Goal: Task Accomplishment & Management: Complete application form

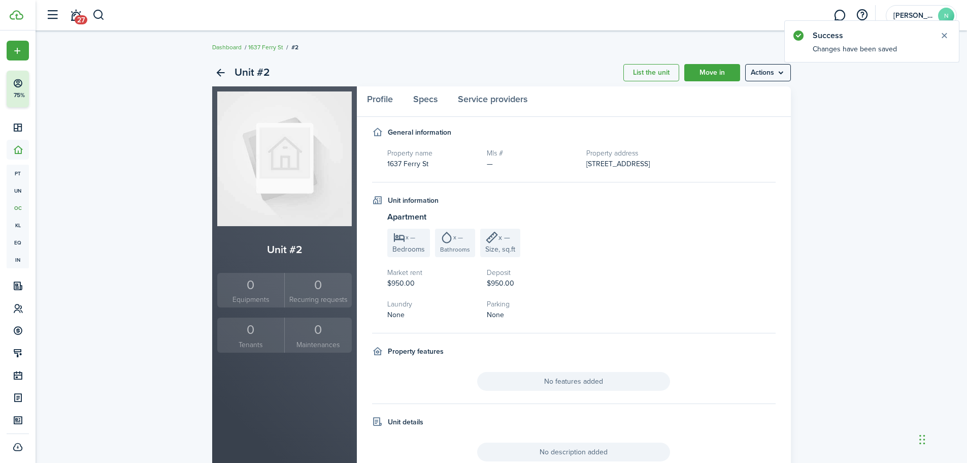
scroll to position [26, 0]
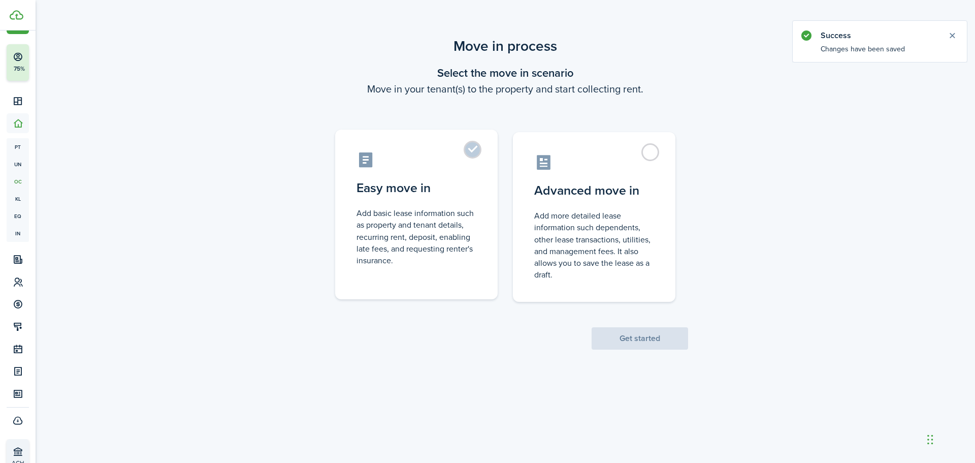
click at [432, 249] on control-radio-card-description "Add basic lease information such as property and tenant details, recurring rent…" at bounding box center [416, 236] width 120 height 59
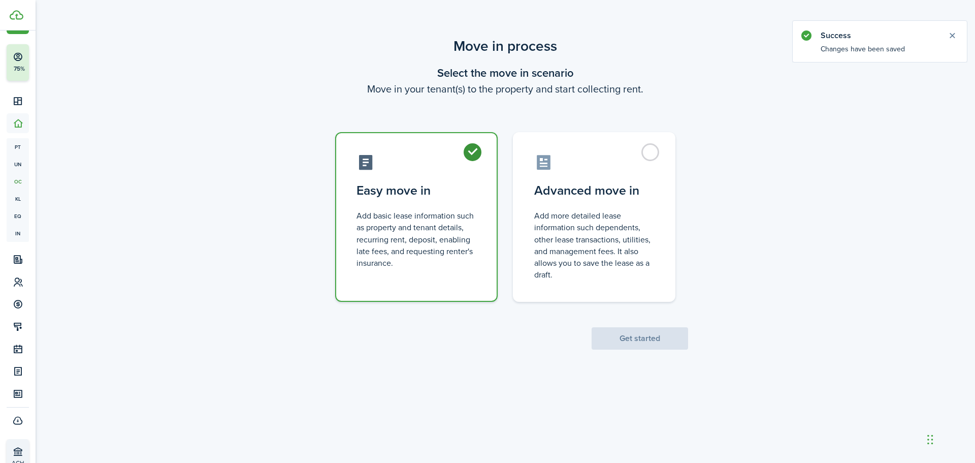
radio input "true"
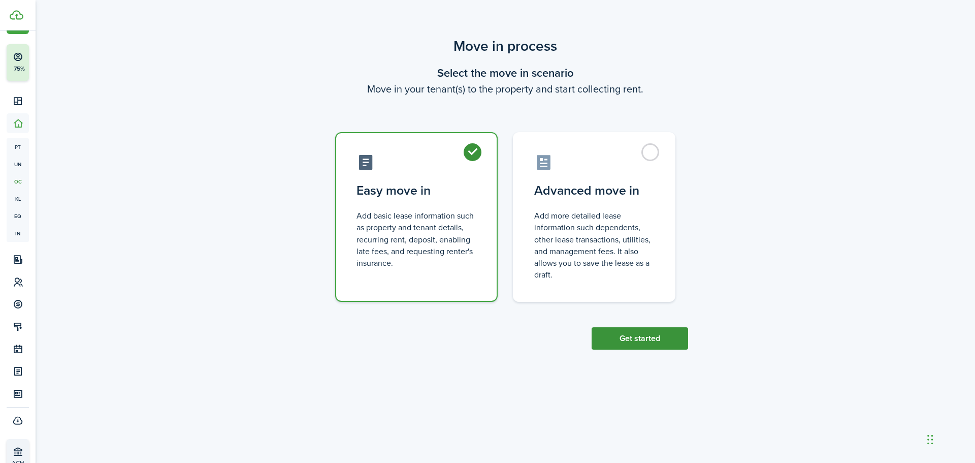
click at [617, 341] on button "Get started" at bounding box center [639, 338] width 96 height 22
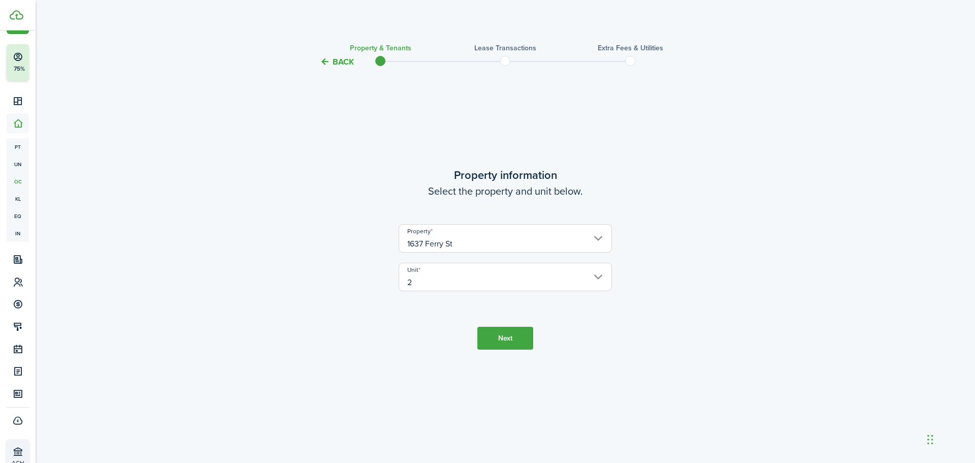
click at [498, 328] on button "Next" at bounding box center [505, 337] width 56 height 23
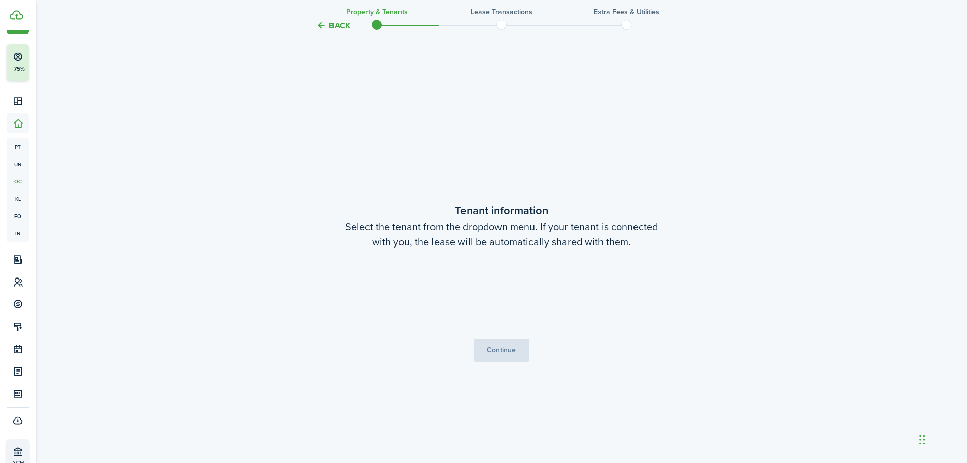
scroll to position [394, 0]
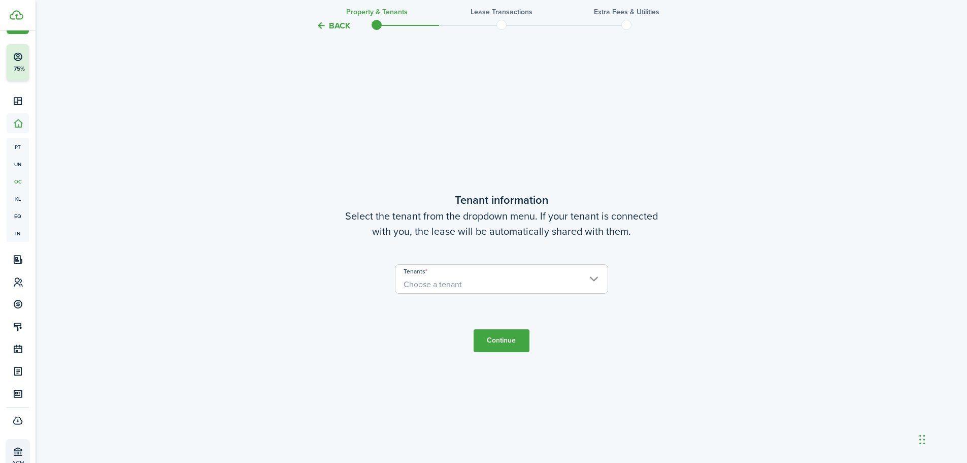
click at [477, 287] on span "Choose a tenant" at bounding box center [501, 284] width 212 height 17
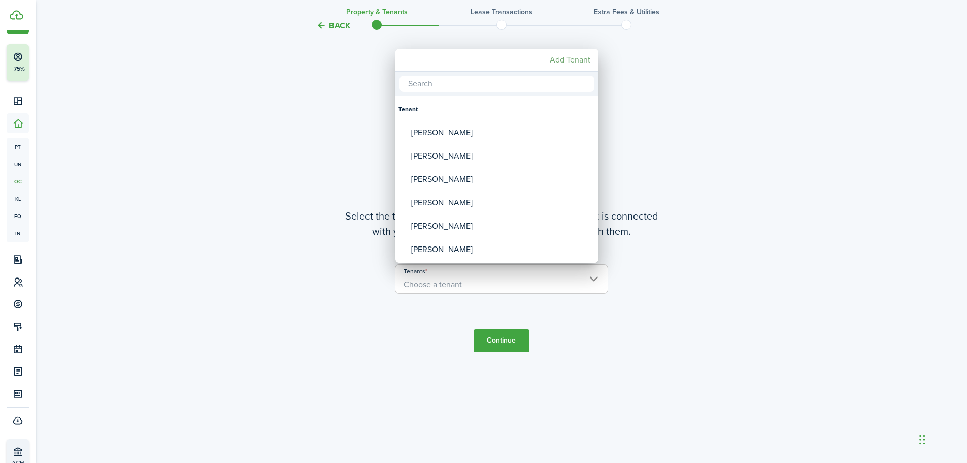
click at [559, 54] on mbsc-button "Add Tenant" at bounding box center [570, 60] width 49 height 18
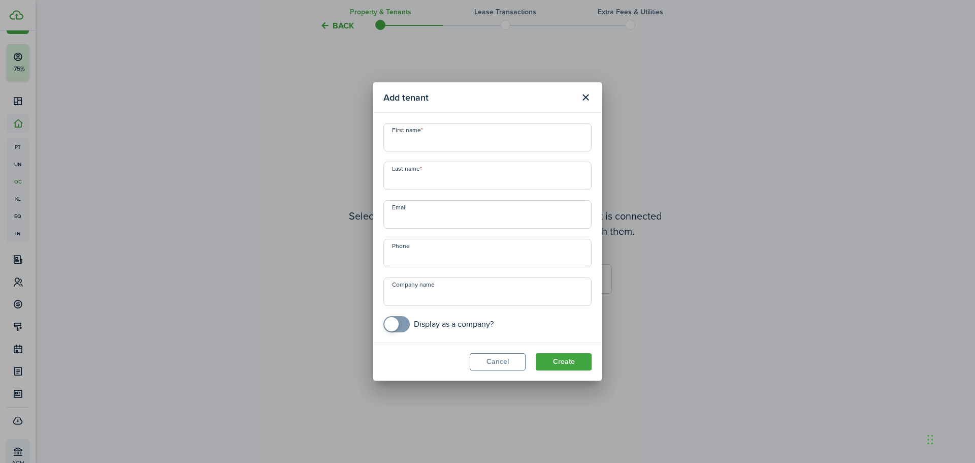
click at [465, 142] on input "First name" at bounding box center [487, 137] width 208 height 28
type input "[PERSON_NAME]"
type input "Rice"
click at [402, 322] on span at bounding box center [396, 324] width 10 height 16
click at [566, 356] on button "Create" at bounding box center [564, 361] width 56 height 17
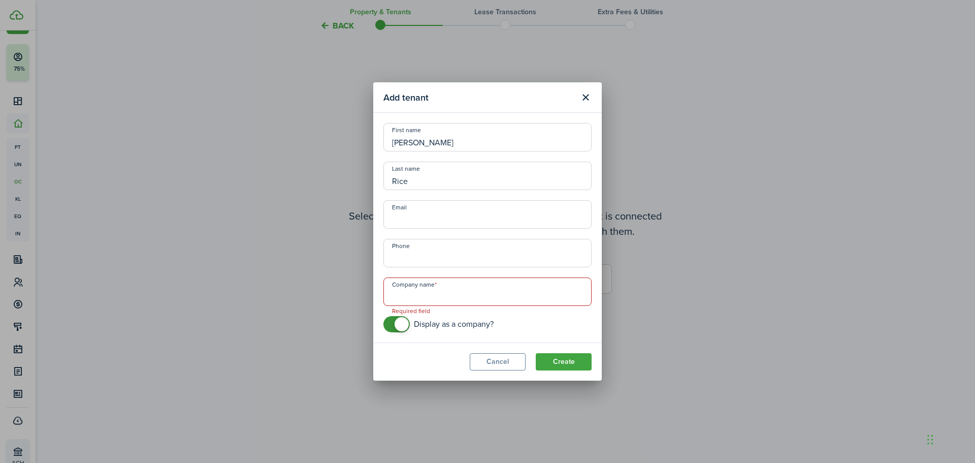
click at [489, 300] on input "Company name" at bounding box center [487, 291] width 208 height 28
click at [438, 331] on input "checkbox" at bounding box center [438, 324] width 110 height 16
checkbox input "false"
click at [570, 362] on button "Create" at bounding box center [564, 361] width 56 height 17
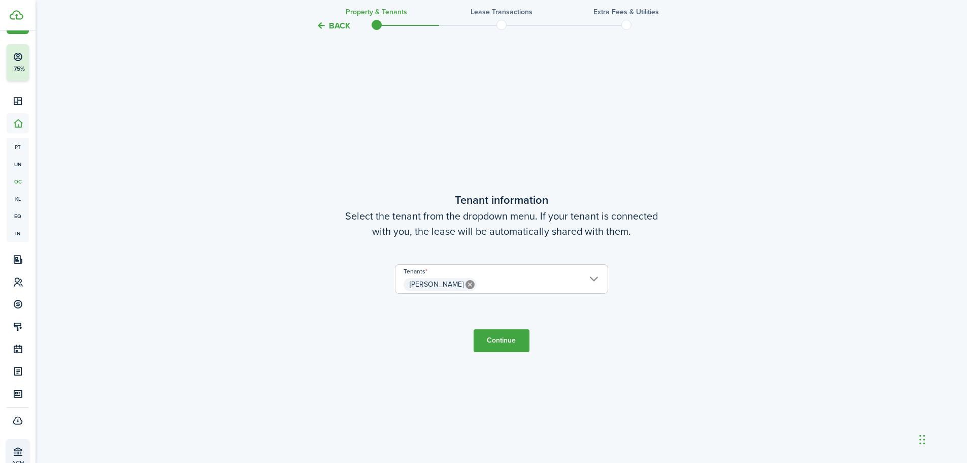
click at [498, 341] on button "Continue" at bounding box center [502, 340] width 56 height 23
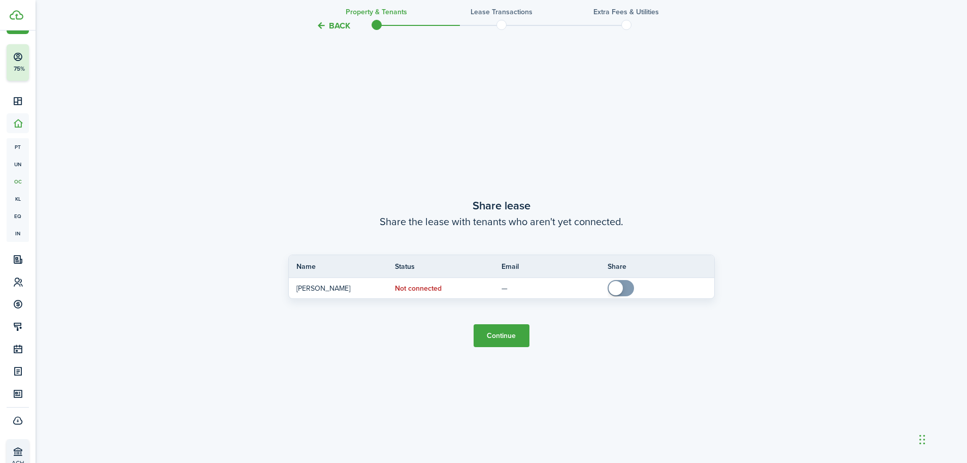
scroll to position [857, 0]
click at [507, 328] on button "Continue" at bounding box center [502, 334] width 56 height 23
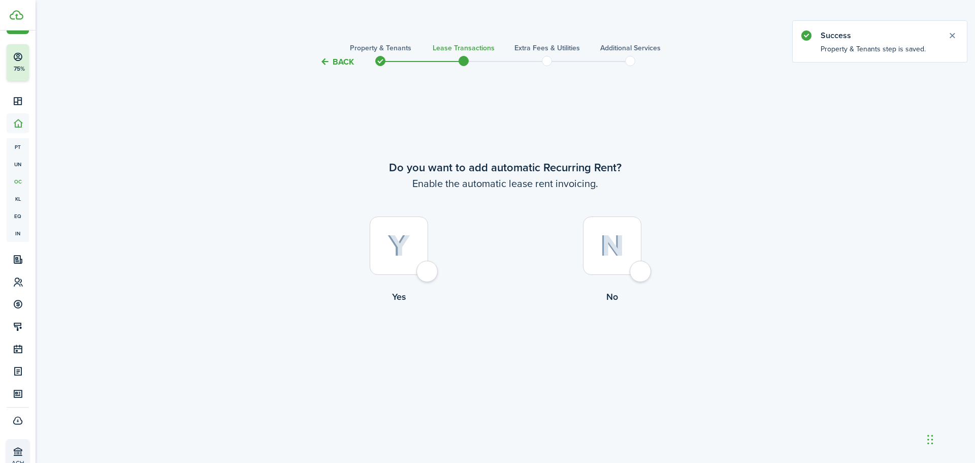
click at [626, 223] on div at bounding box center [612, 245] width 58 height 58
radio input "true"
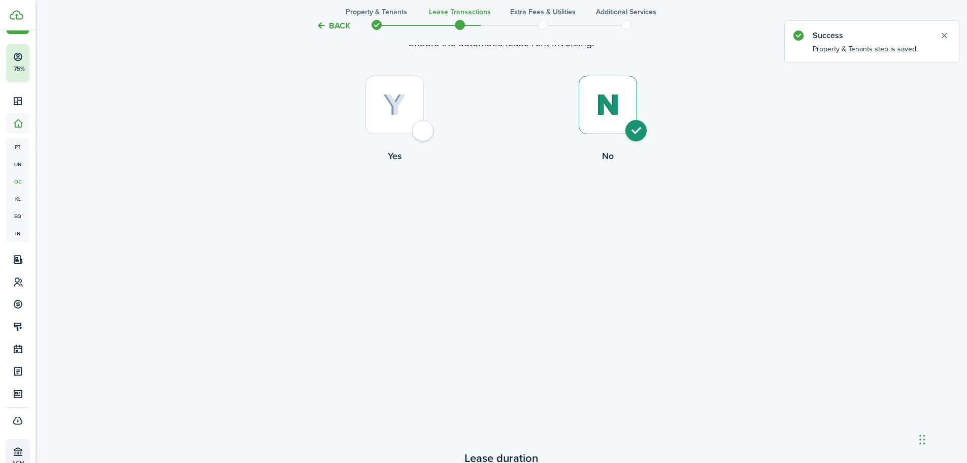
click at [391, 126] on div at bounding box center [395, 105] width 58 height 58
radio input "true"
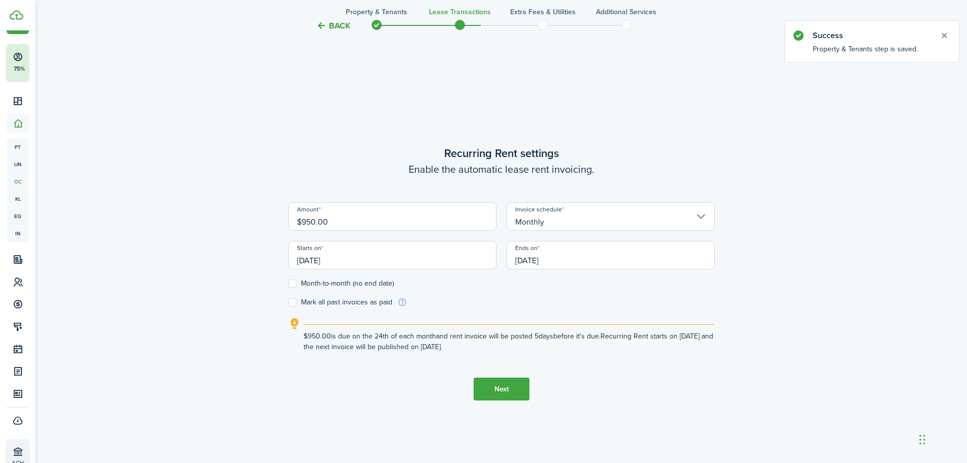
scroll to position [394, 0]
click at [345, 285] on label "Month-to-month (no end date)" at bounding box center [341, 282] width 106 height 8
click at [288, 283] on input "Month-to-month (no end date)" at bounding box center [288, 282] width 1 height 1
checkbox input "true"
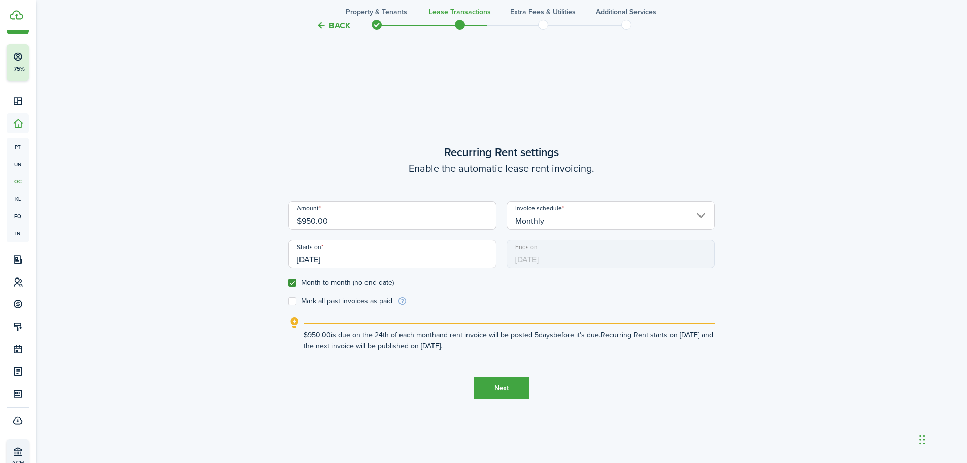
click at [361, 257] on input "[DATE]" at bounding box center [392, 254] width 208 height 28
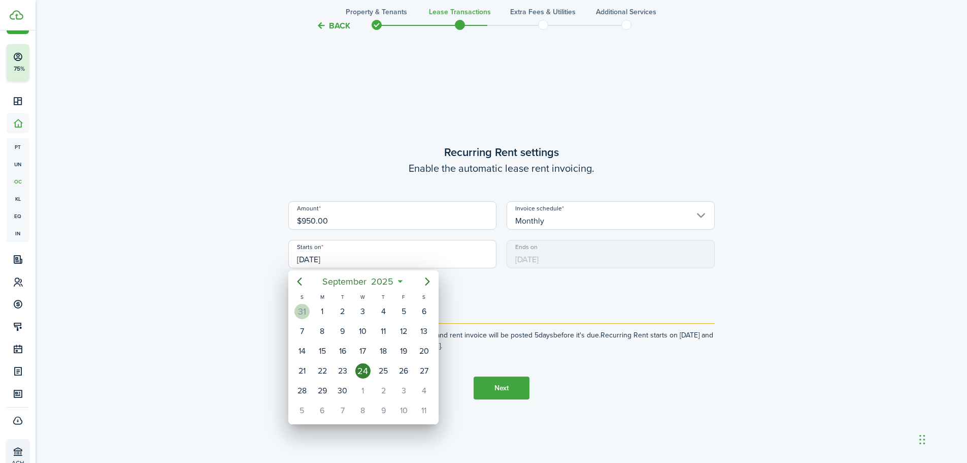
click at [201, 280] on div at bounding box center [484, 231] width 1130 height 625
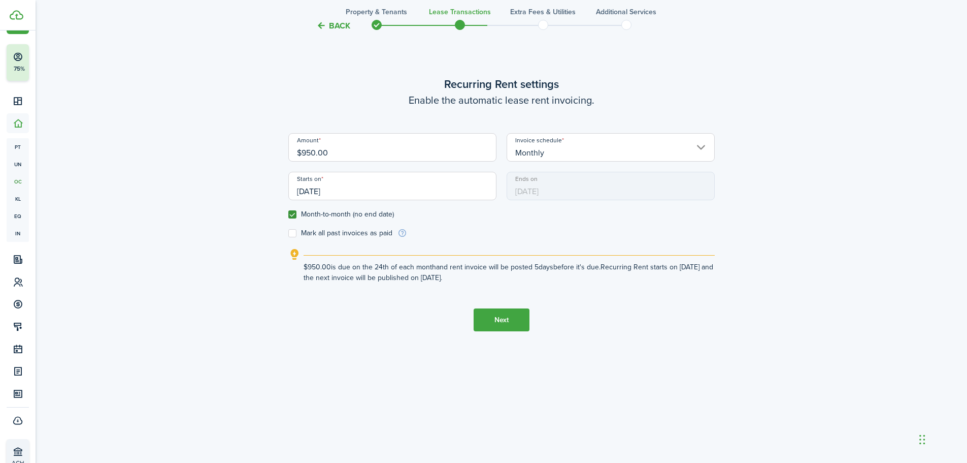
click at [484, 327] on button "Next" at bounding box center [502, 319] width 56 height 23
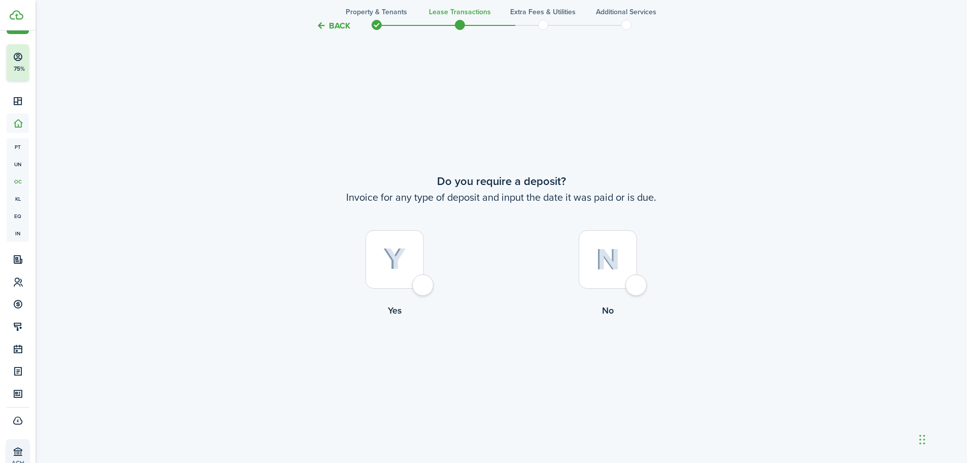
click at [398, 281] on div at bounding box center [395, 259] width 58 height 58
radio input "true"
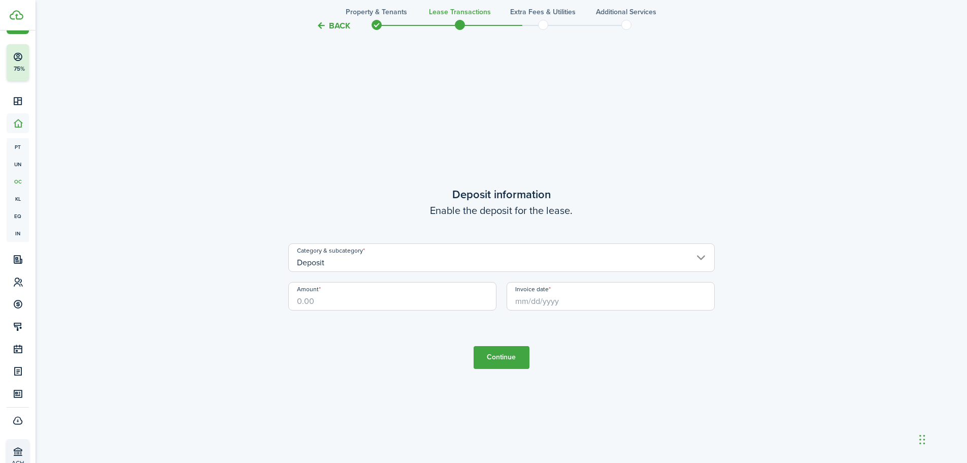
scroll to position [1320, 0]
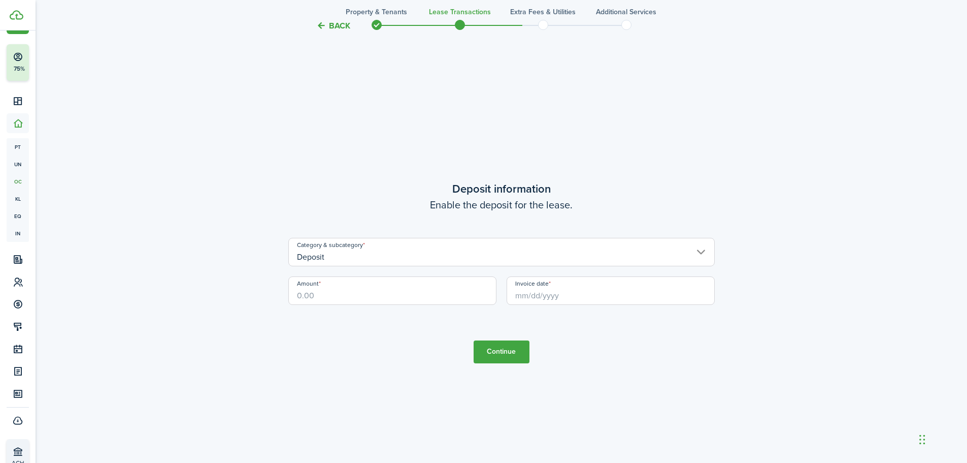
click at [407, 302] on input "Amount" at bounding box center [392, 290] width 208 height 28
click at [572, 285] on input "Invoice date" at bounding box center [611, 290] width 208 height 28
type input "$950.00"
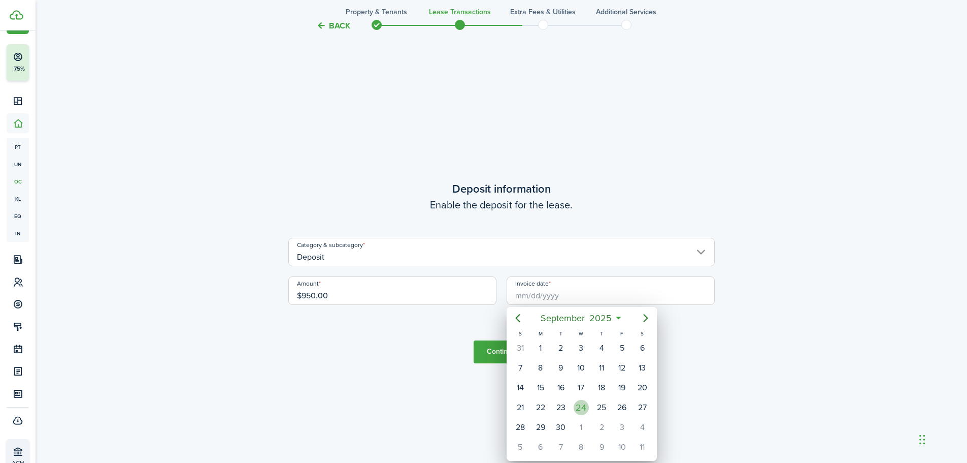
click at [585, 408] on div "24" at bounding box center [581, 407] width 15 height 15
type input "[DATE]"
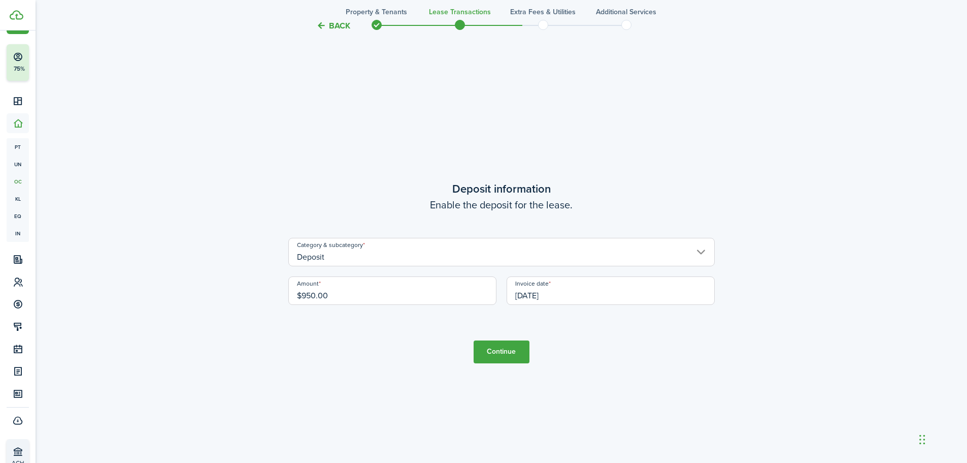
click at [516, 353] on button "Continue" at bounding box center [502, 351] width 56 height 23
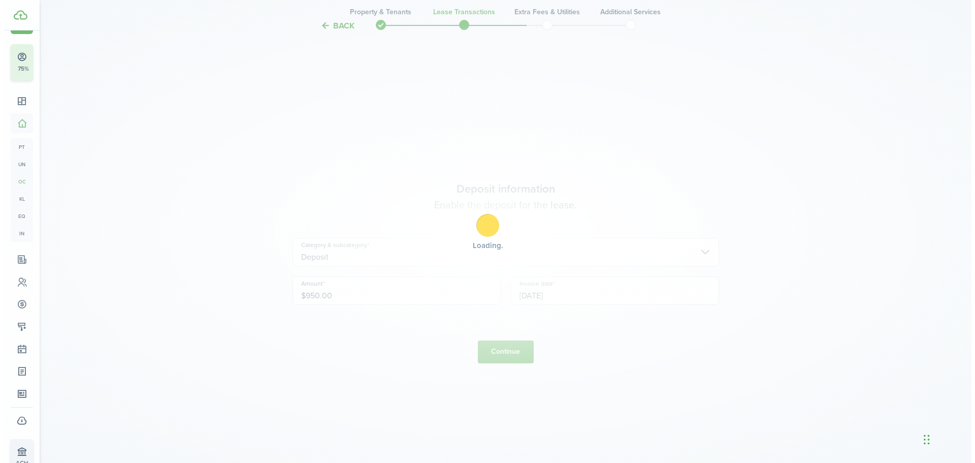
scroll to position [0, 0]
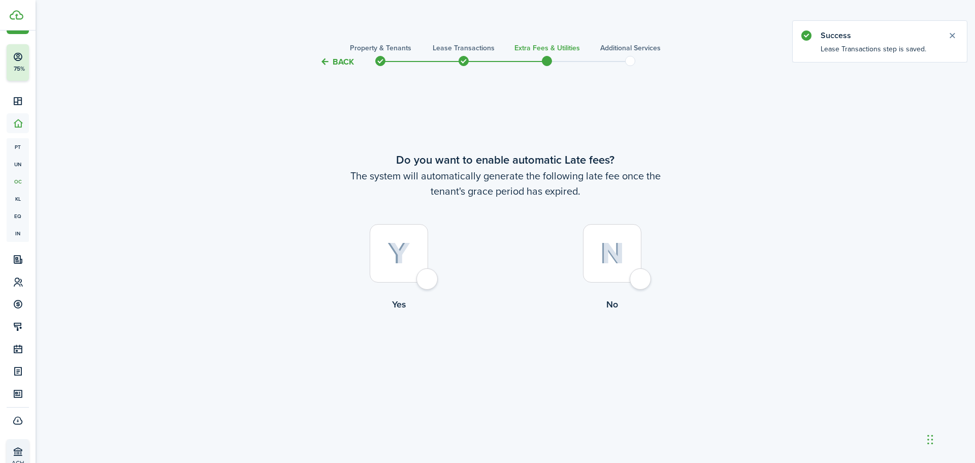
click at [663, 277] on label "No" at bounding box center [611, 270] width 213 height 92
radio input "true"
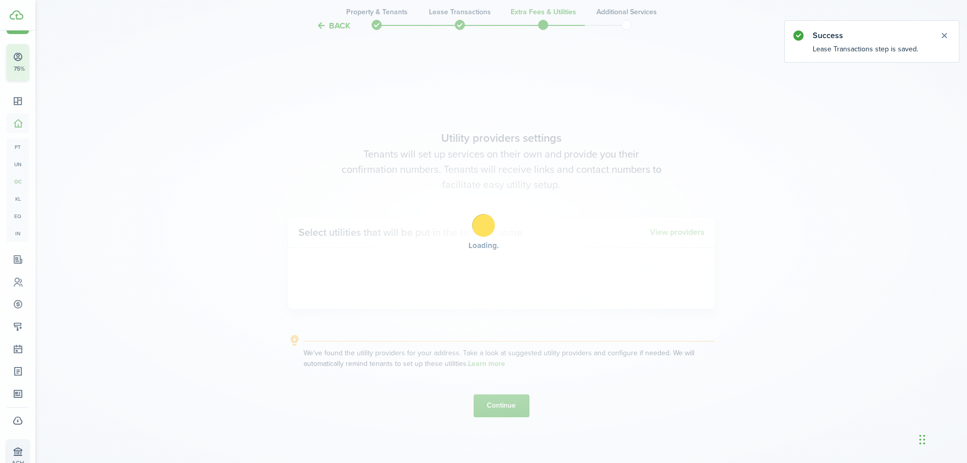
scroll to position [394, 0]
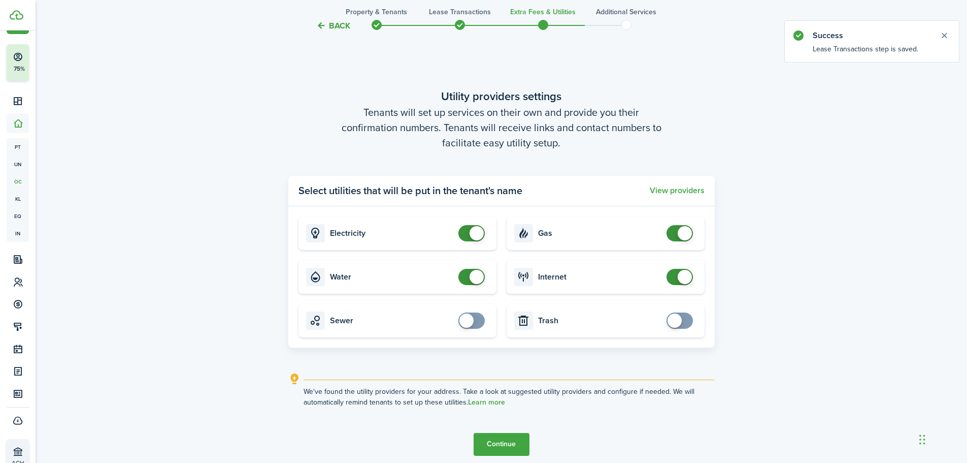
click at [506, 435] on button "Continue" at bounding box center [502, 444] width 56 height 23
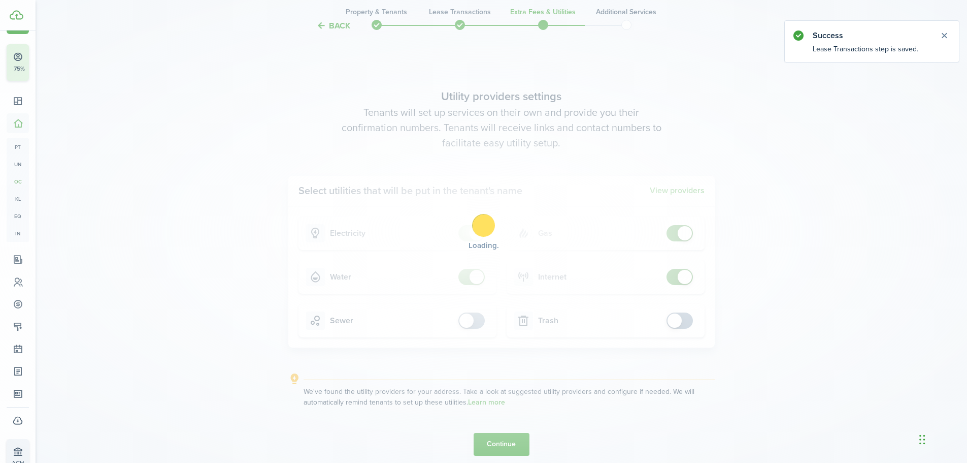
scroll to position [0, 0]
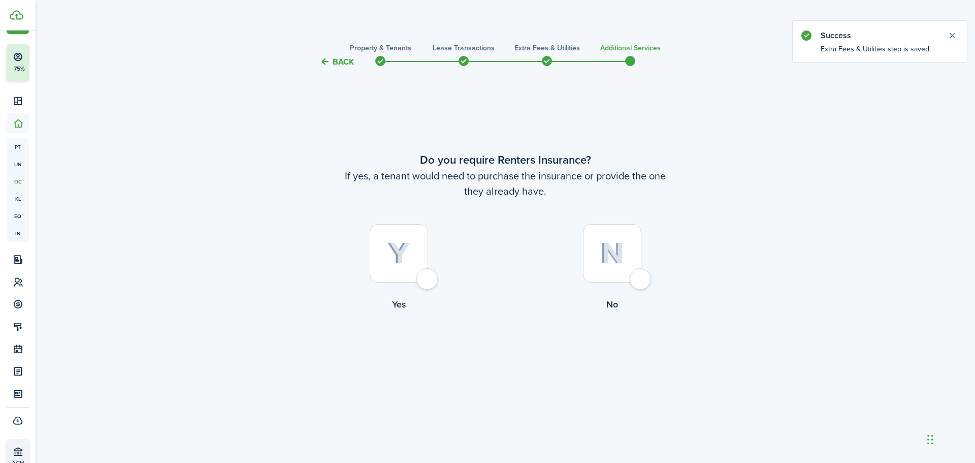
click at [585, 266] on div at bounding box center [612, 253] width 58 height 58
radio input "true"
click at [530, 355] on button "Complete move in" at bounding box center [505, 353] width 75 height 23
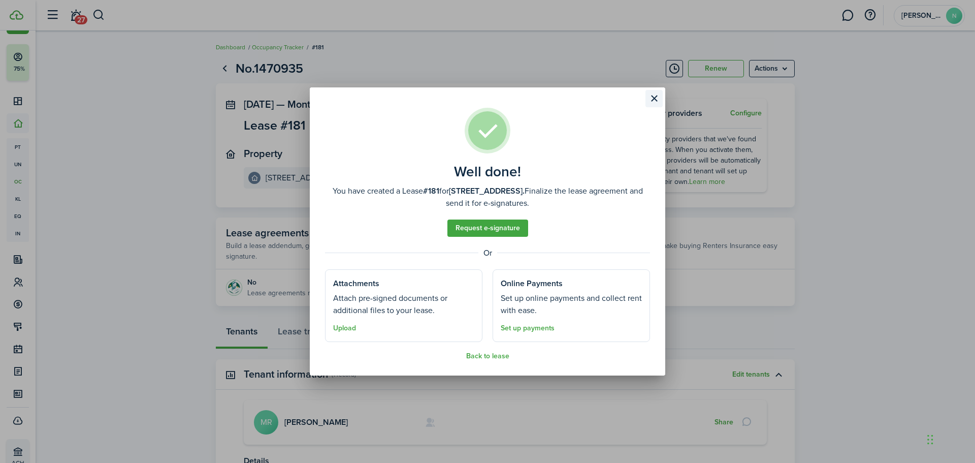
click at [653, 100] on button "Close modal" at bounding box center [653, 98] width 17 height 17
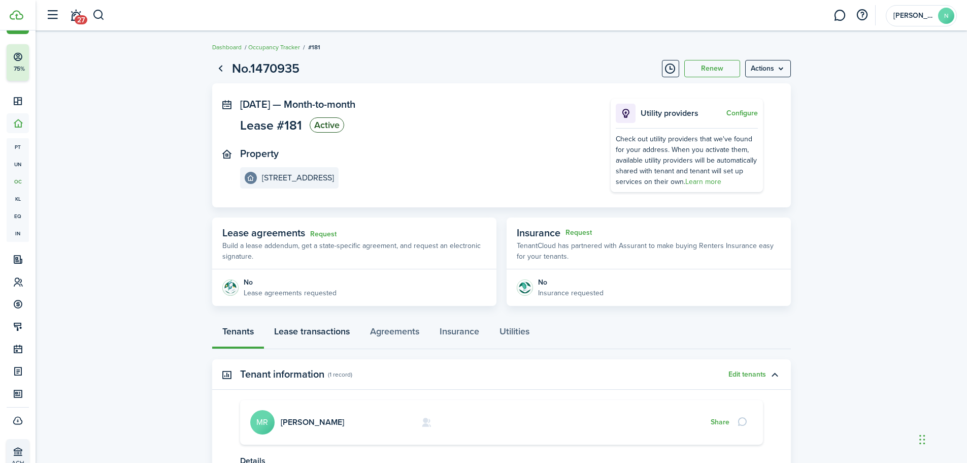
click at [338, 337] on link "Lease transactions" at bounding box center [312, 333] width 96 height 30
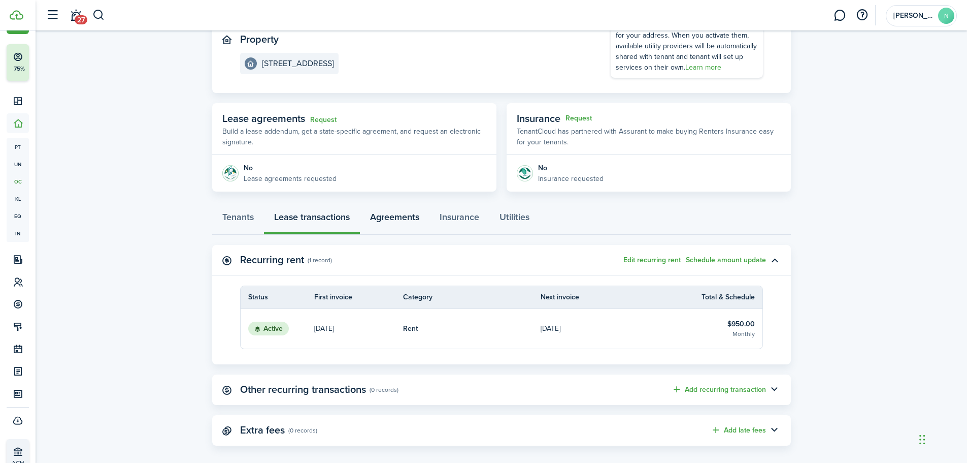
scroll to position [125, 0]
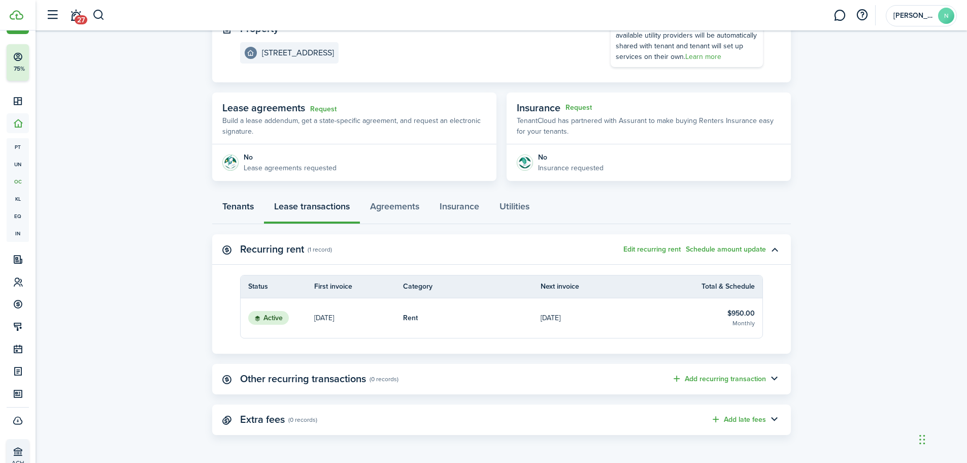
click at [244, 210] on link "Tenants" at bounding box center [238, 208] width 52 height 30
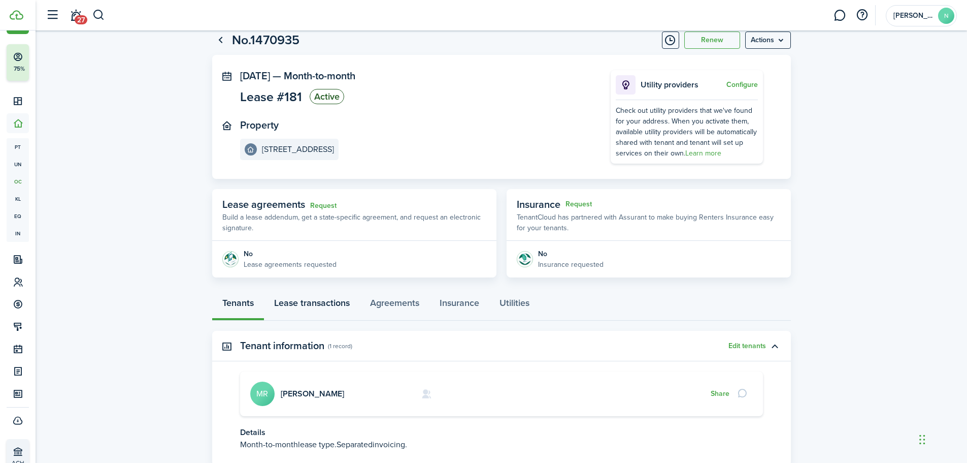
scroll to position [100, 0]
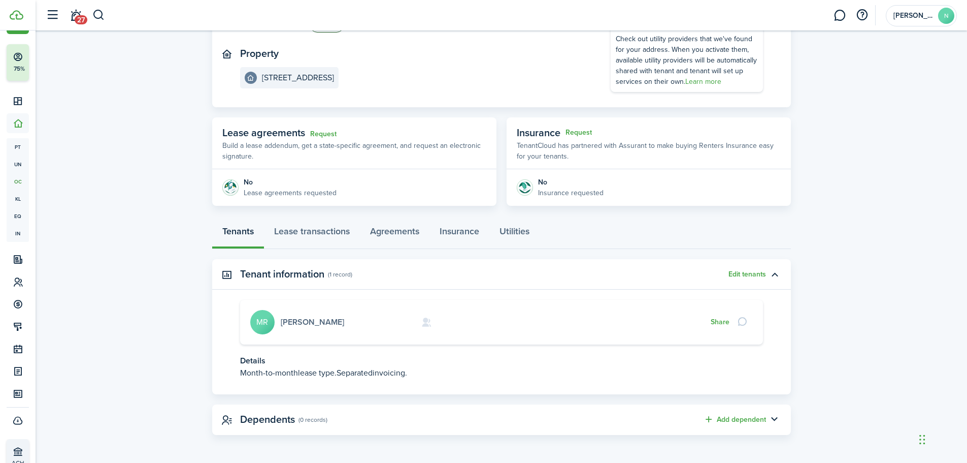
click at [315, 323] on link "[PERSON_NAME]" at bounding box center [312, 322] width 63 height 12
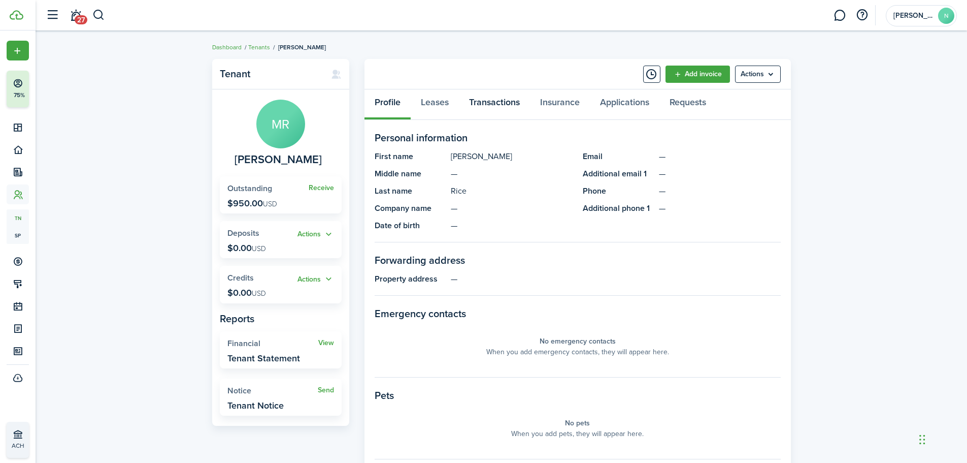
click at [478, 105] on link "Transactions" at bounding box center [494, 104] width 71 height 30
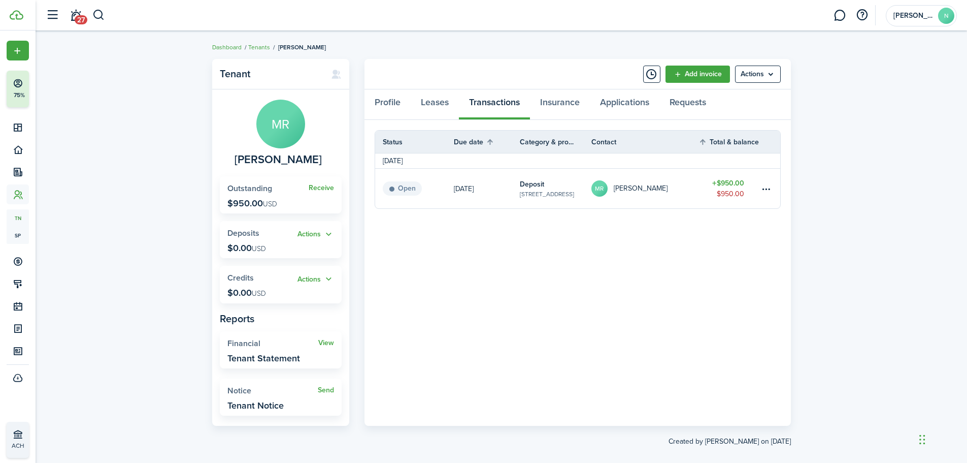
click at [696, 196] on link "MR [PERSON_NAME]" at bounding box center [645, 189] width 108 height 40
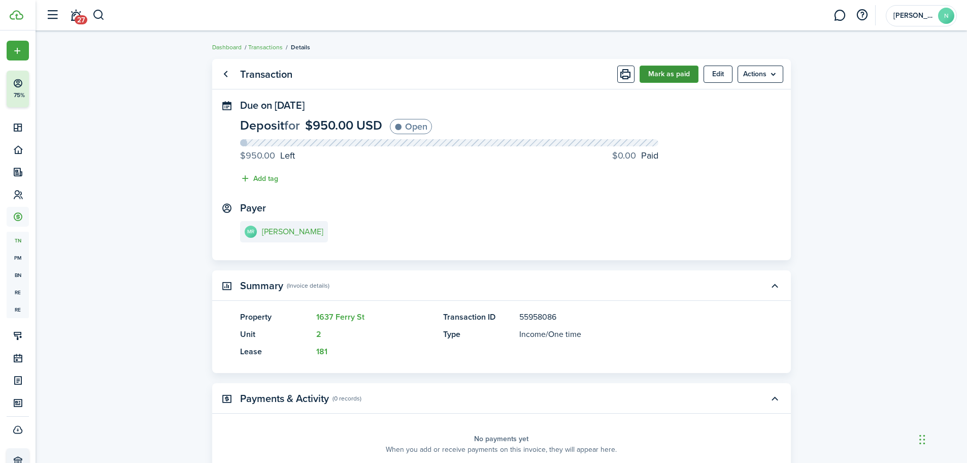
click at [681, 75] on button "Mark as paid" at bounding box center [669, 73] width 59 height 17
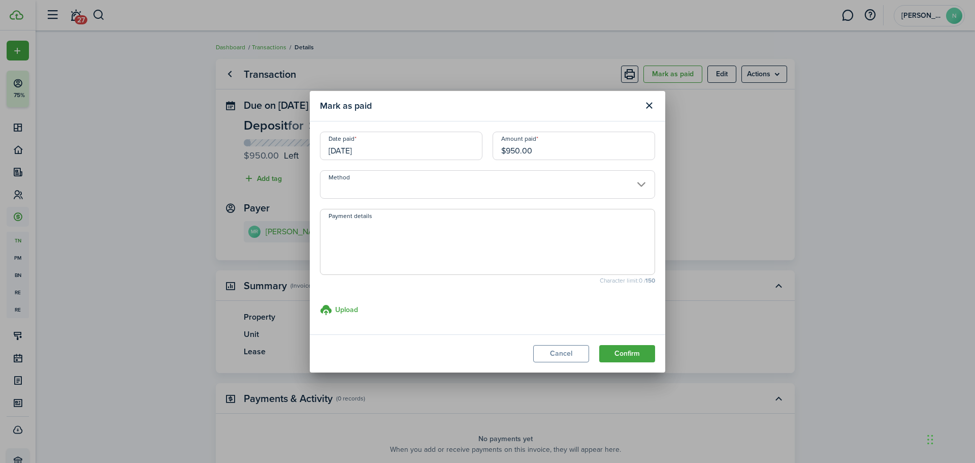
click at [390, 178] on input "Method" at bounding box center [487, 184] width 335 height 28
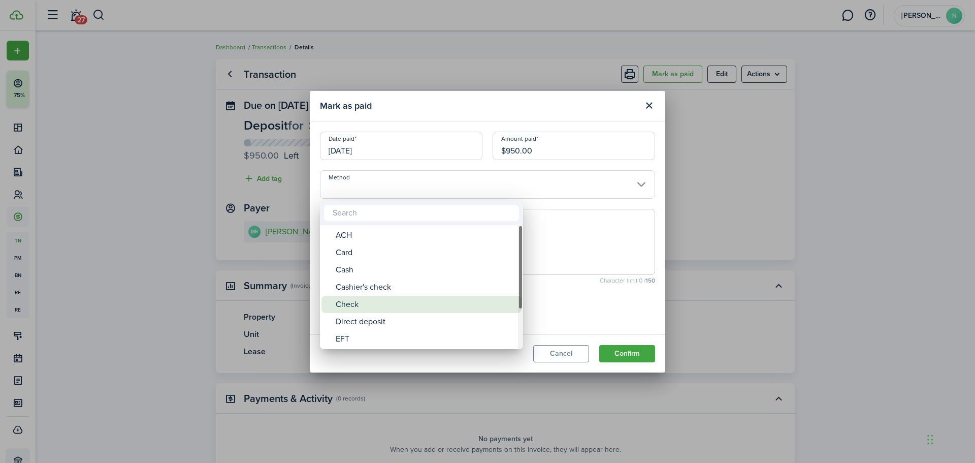
click at [361, 298] on div "Check" at bounding box center [426, 303] width 180 height 17
type input "Check"
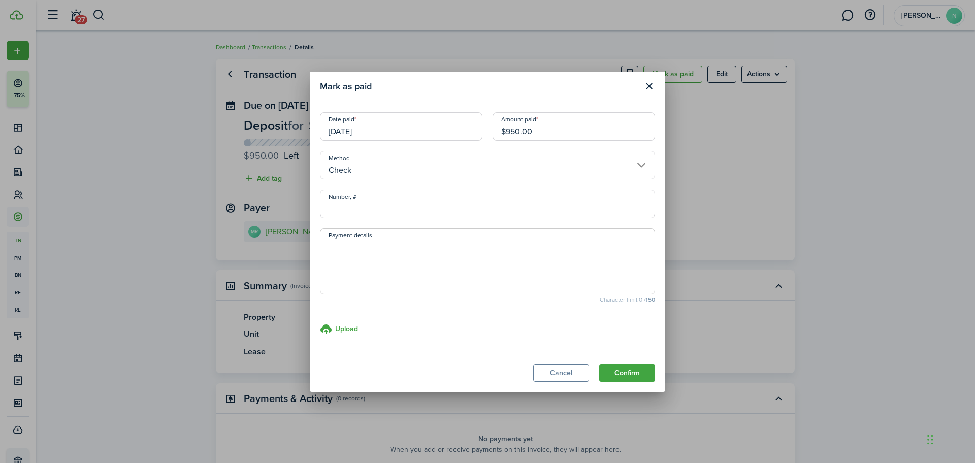
click at [368, 203] on input "Number, #" at bounding box center [487, 203] width 335 height 28
type input "114"
click at [629, 380] on button "Confirm" at bounding box center [627, 372] width 56 height 17
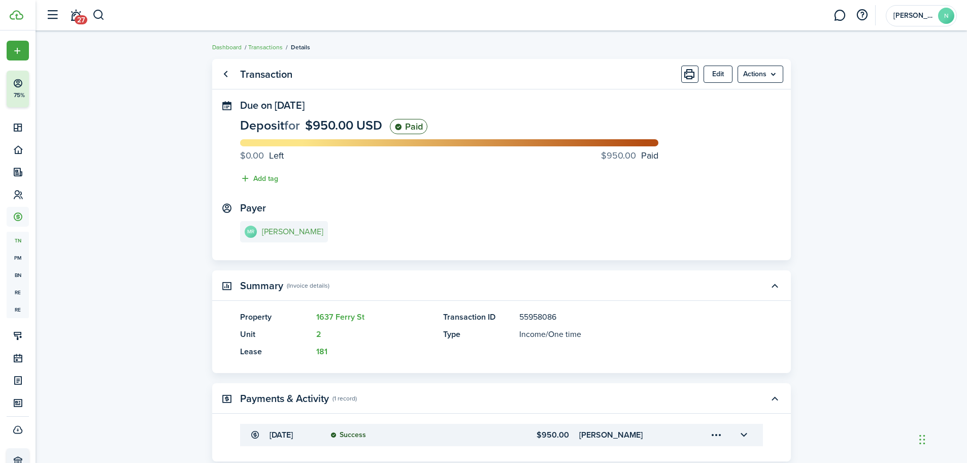
click at [278, 232] on e-details-info-title "[PERSON_NAME]" at bounding box center [292, 231] width 61 height 9
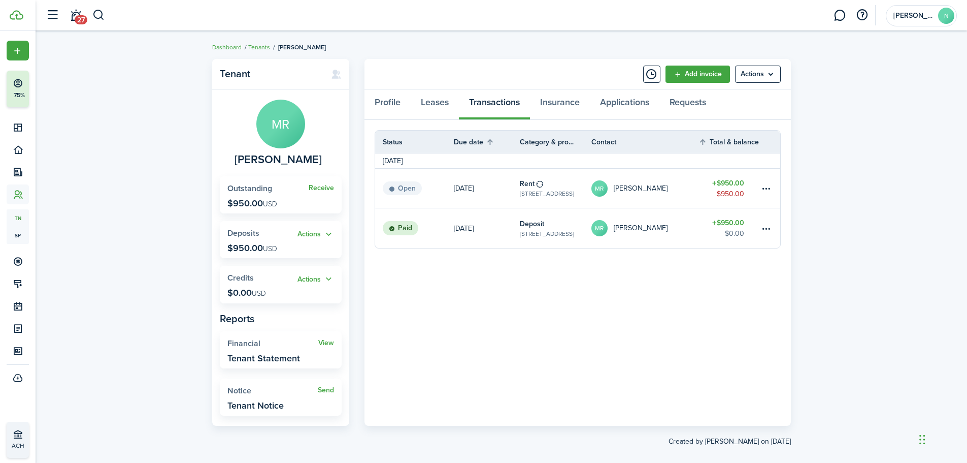
click at [654, 184] on table-profile-info-text "[PERSON_NAME]" at bounding box center [641, 188] width 54 height 8
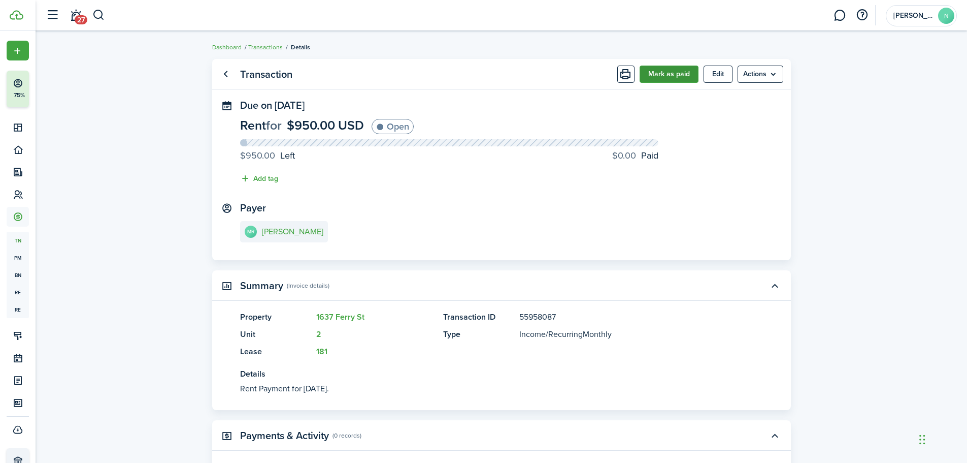
click at [668, 79] on button "Mark as paid" at bounding box center [669, 73] width 59 height 17
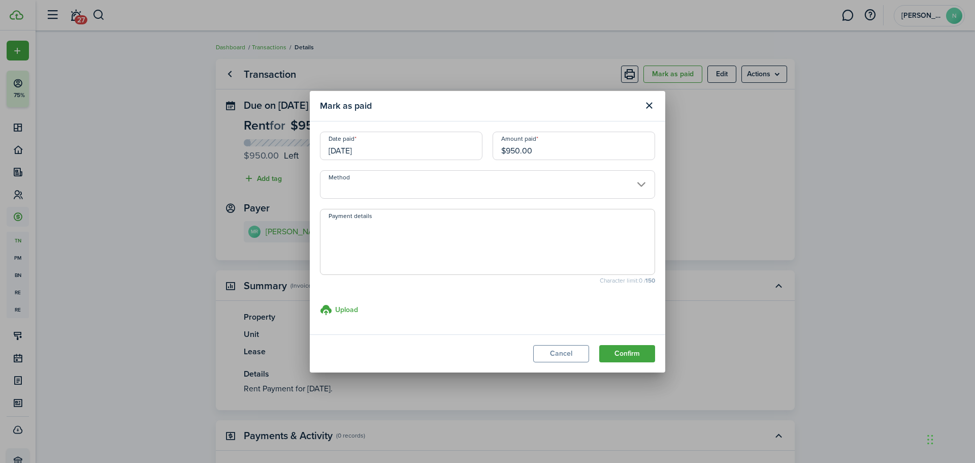
click at [365, 187] on input "Method" at bounding box center [487, 184] width 335 height 28
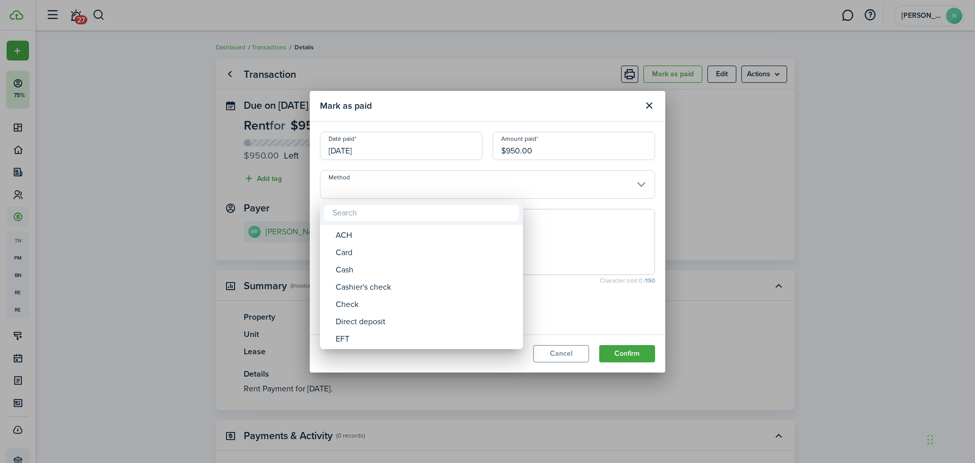
click at [690, 299] on div at bounding box center [487, 231] width 1137 height 625
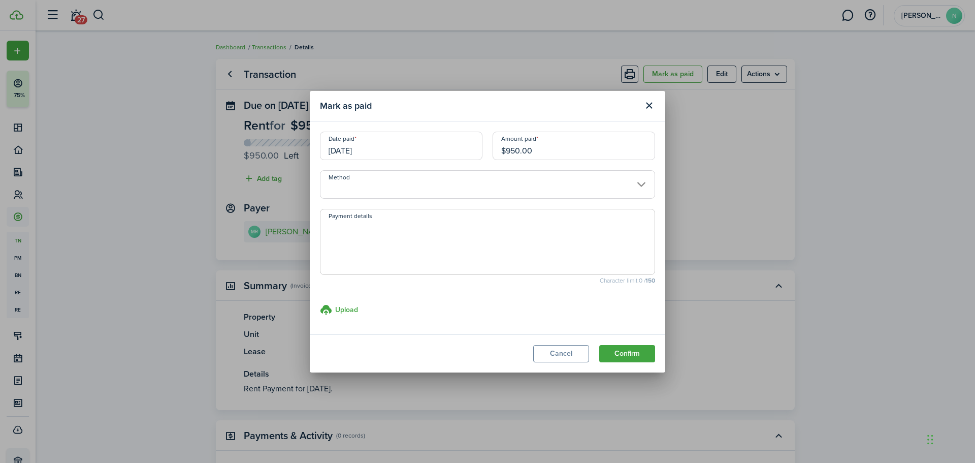
click at [707, 297] on div "Mark as paid Date paid [DATE] Amount paid $950.00 Method Payment details Charac…" at bounding box center [487, 231] width 975 height 463
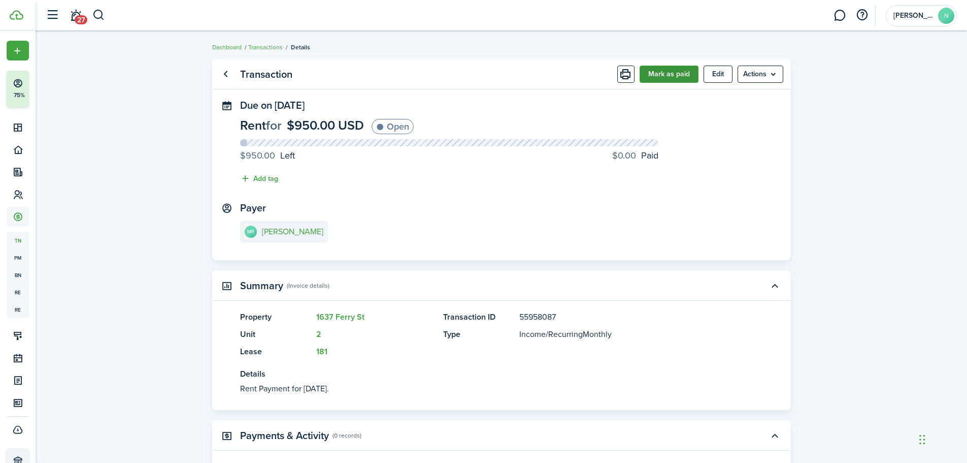
click at [665, 73] on button "Mark as paid" at bounding box center [669, 73] width 59 height 17
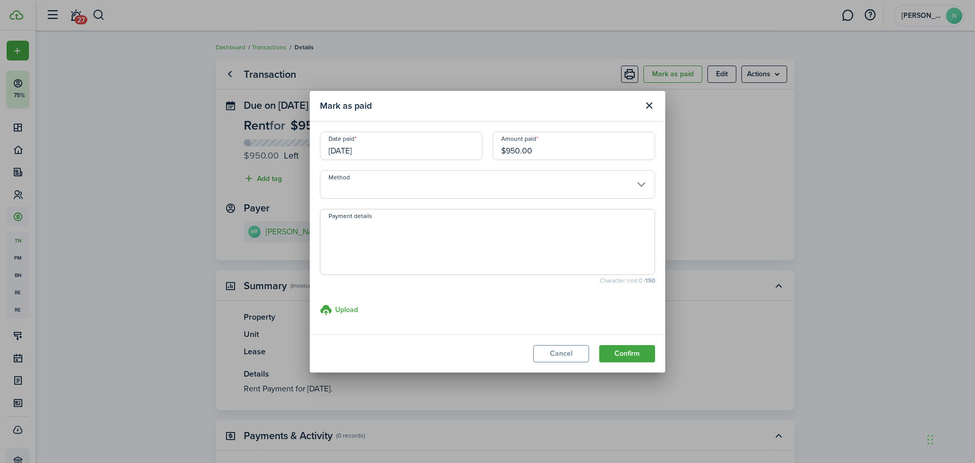
click at [476, 186] on input "Method" at bounding box center [487, 184] width 335 height 28
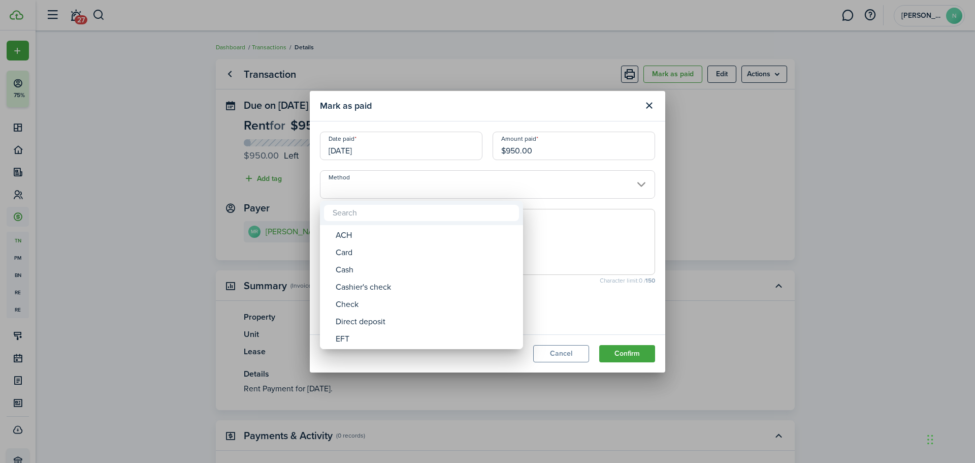
click at [665, 141] on div at bounding box center [487, 231] width 1137 height 625
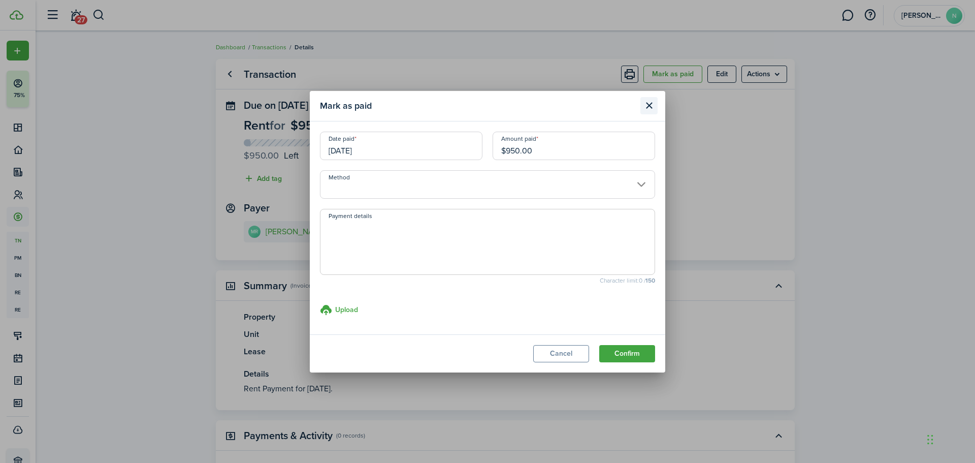
click at [653, 110] on button "Close modal" at bounding box center [648, 105] width 17 height 17
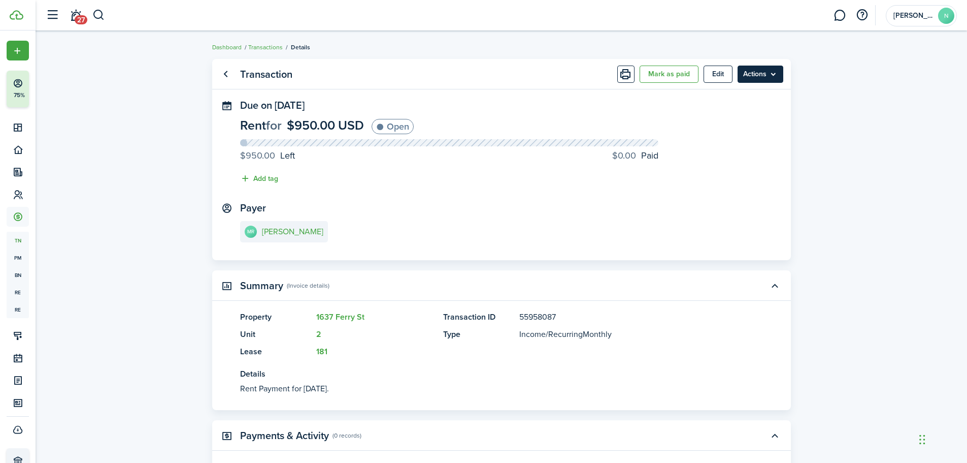
click at [778, 79] on menu-btn "Actions" at bounding box center [761, 73] width 46 height 17
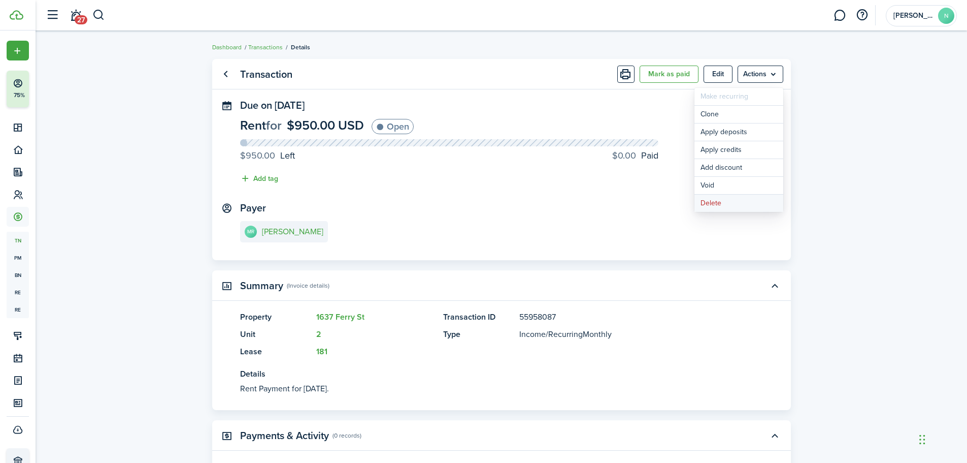
click at [722, 204] on button "Delete" at bounding box center [739, 202] width 89 height 17
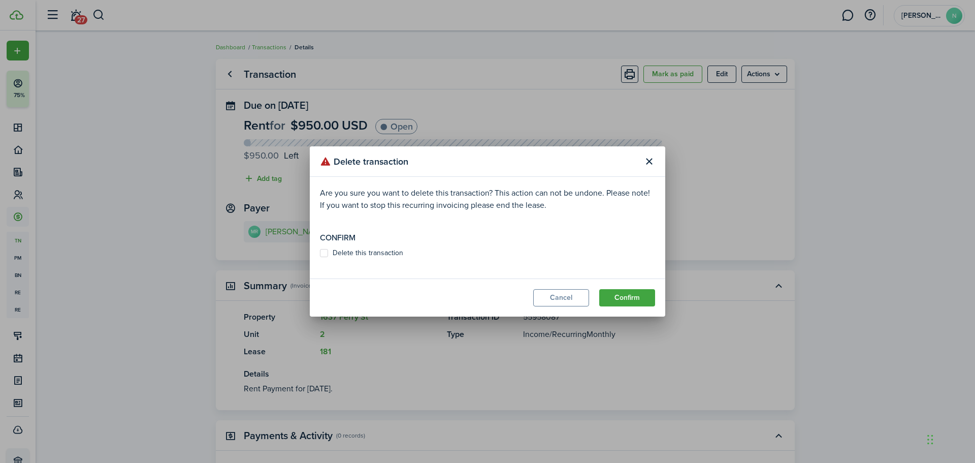
click at [373, 254] on label "Delete this transaction" at bounding box center [361, 253] width 83 height 8
click at [320, 253] on input "Delete this transaction" at bounding box center [319, 253] width 1 height 1
checkbox input "true"
click at [613, 293] on button "Confirm" at bounding box center [627, 297] width 56 height 17
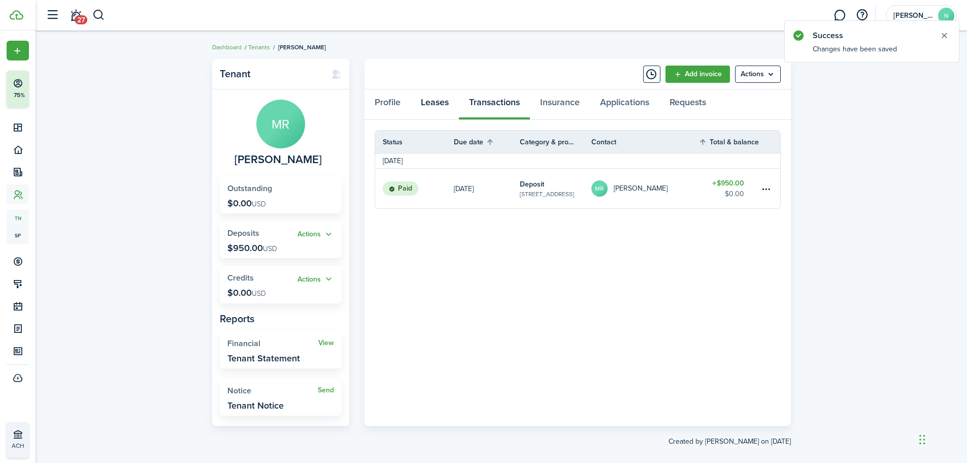
click at [431, 102] on link "Leases" at bounding box center [435, 104] width 48 height 30
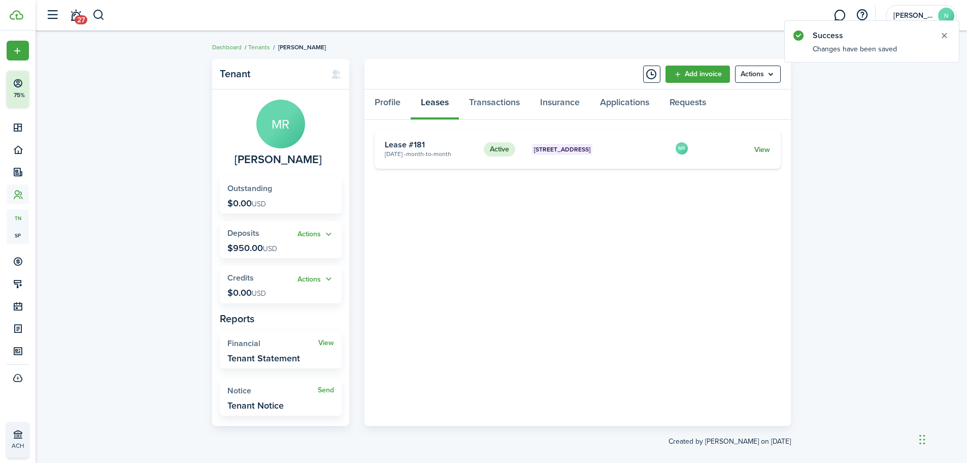
click at [757, 146] on link "View" at bounding box center [762, 149] width 16 height 11
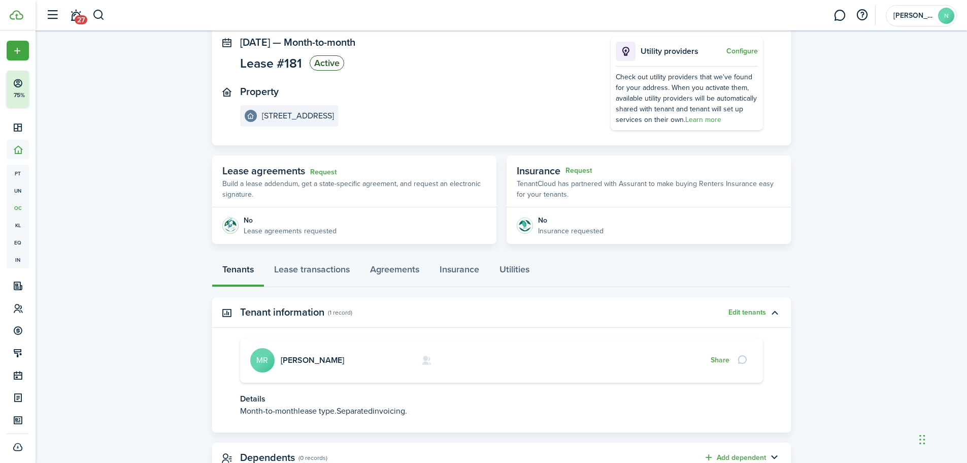
scroll to position [100, 0]
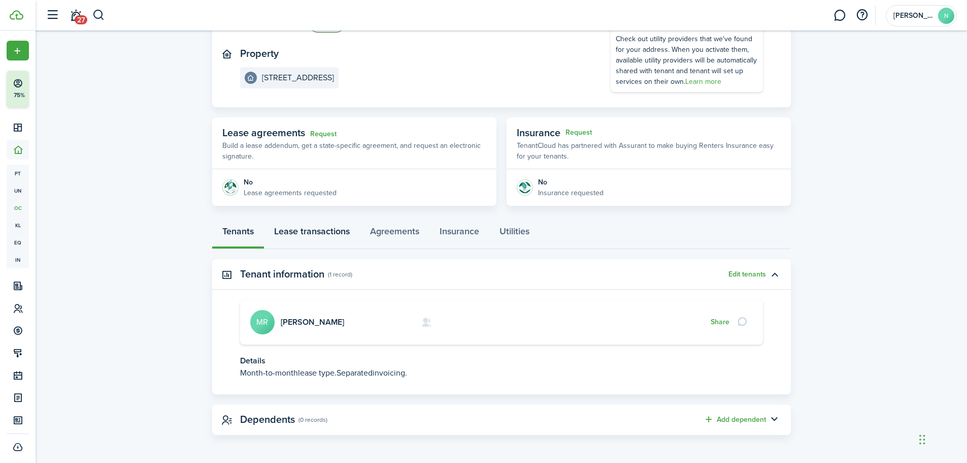
click at [343, 232] on link "Lease transactions" at bounding box center [312, 233] width 96 height 30
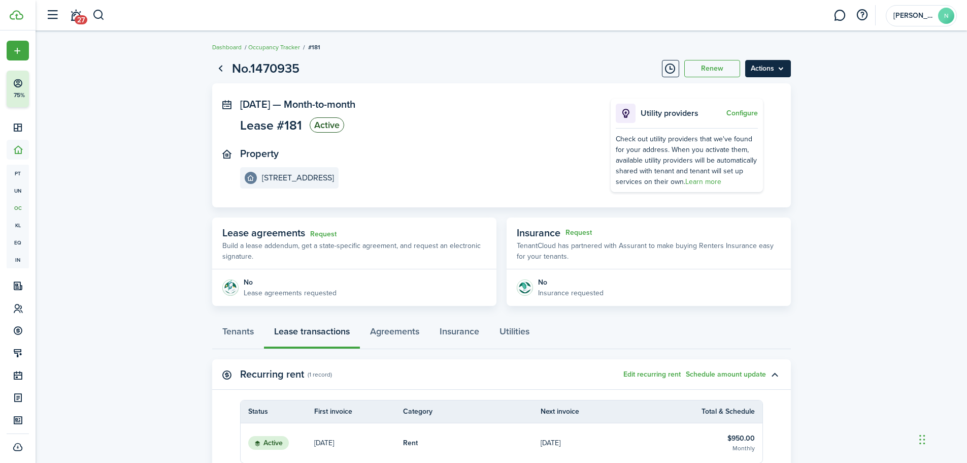
click at [785, 72] on menu-btn "Actions" at bounding box center [768, 68] width 46 height 17
click at [840, 135] on lease-view "No.1470935 Renew Actions [DATE] — Month-to-month Lease #181 Active Property [ST…" at bounding box center [502, 309] width 932 height 511
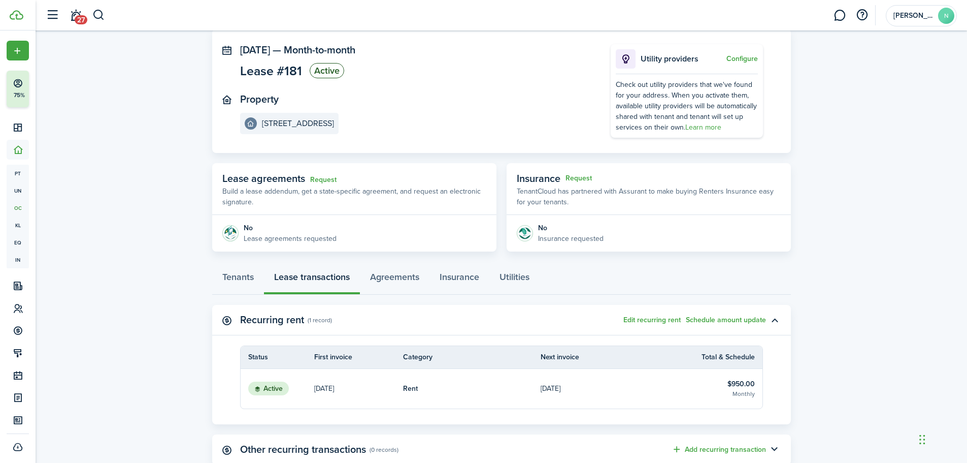
scroll to position [125, 0]
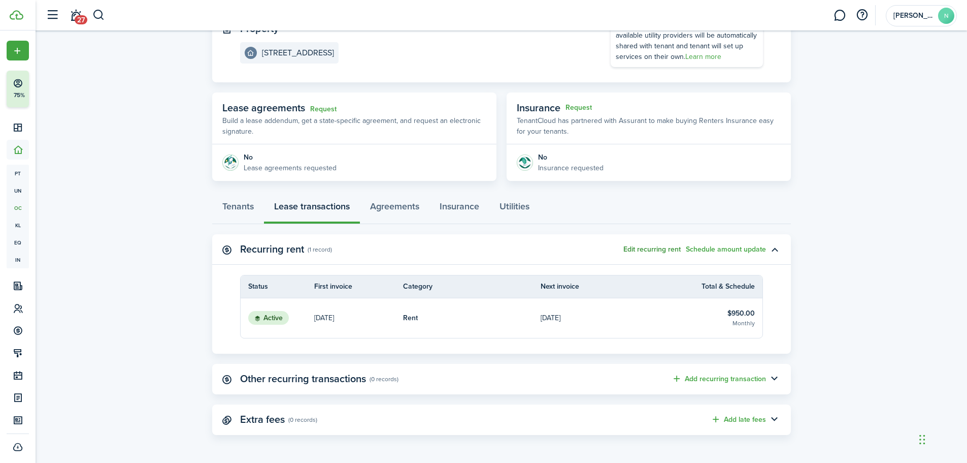
click at [628, 249] on button "Edit recurring rent" at bounding box center [651, 249] width 57 height 8
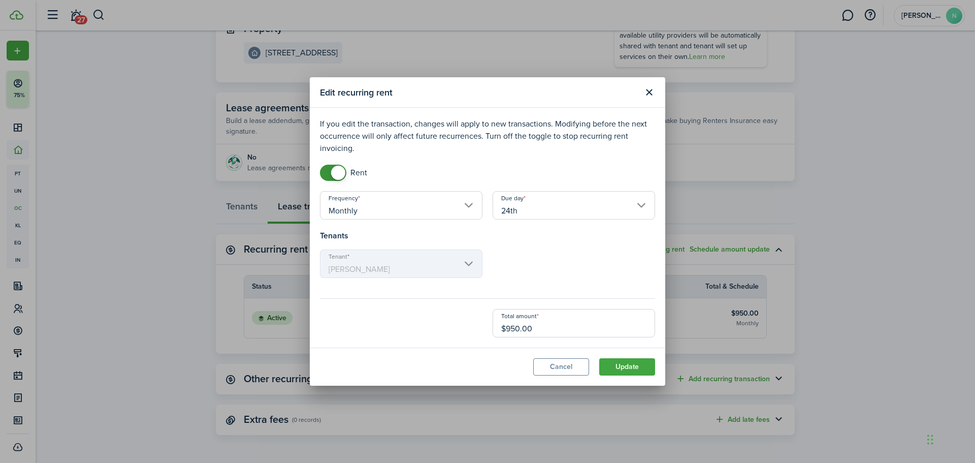
click at [733, 169] on div "Edit recurring rent If you edit the transaction, changes will apply to new tran…" at bounding box center [487, 231] width 975 height 463
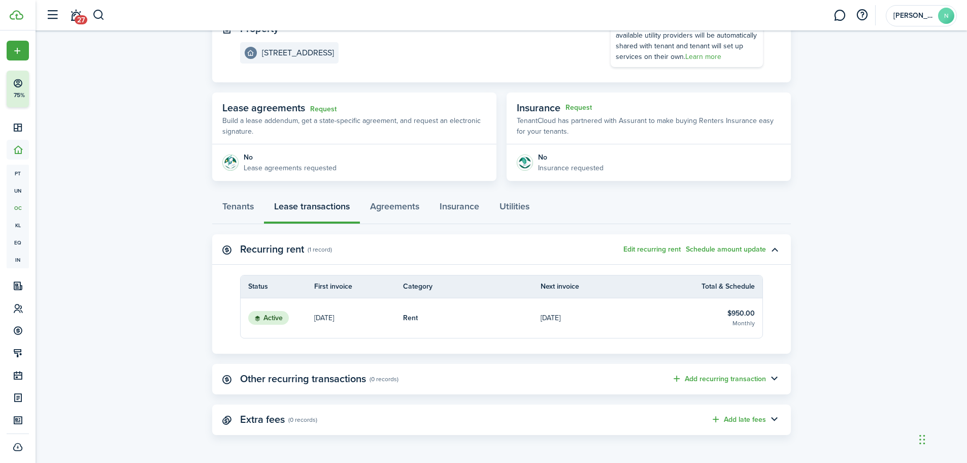
click at [648, 321] on link "[DATE]" at bounding box center [610, 318] width 138 height 40
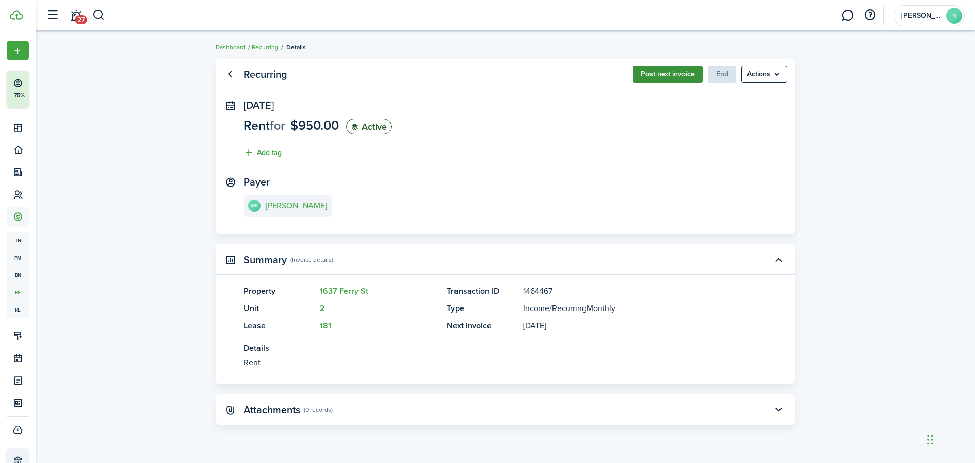
click at [666, 74] on button "Post next invoice" at bounding box center [668, 73] width 70 height 17
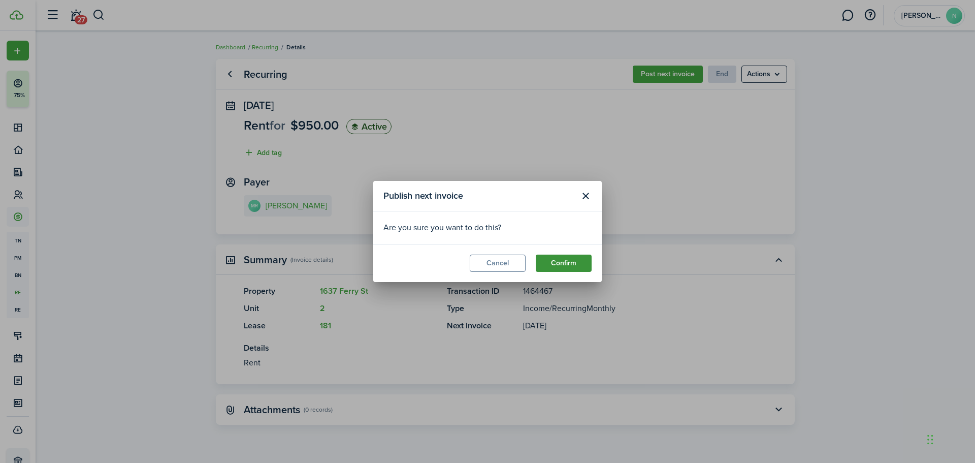
click at [556, 261] on button "Confirm" at bounding box center [564, 262] width 56 height 17
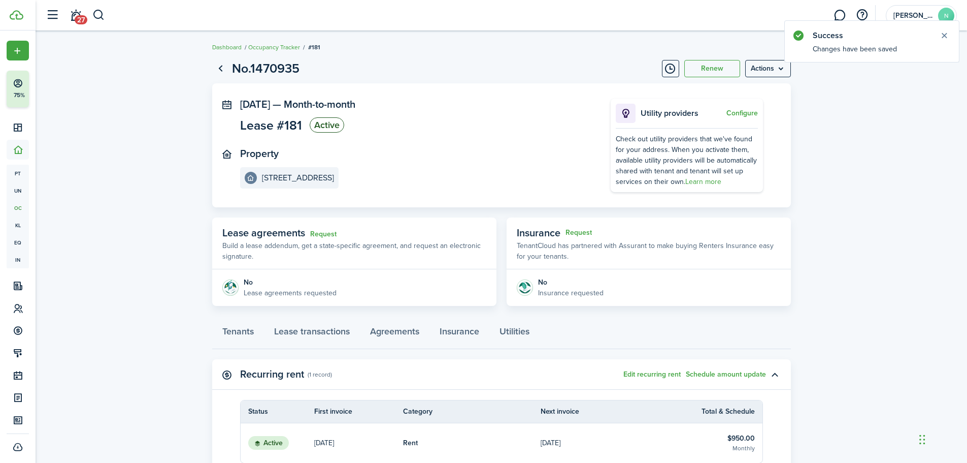
scroll to position [100, 0]
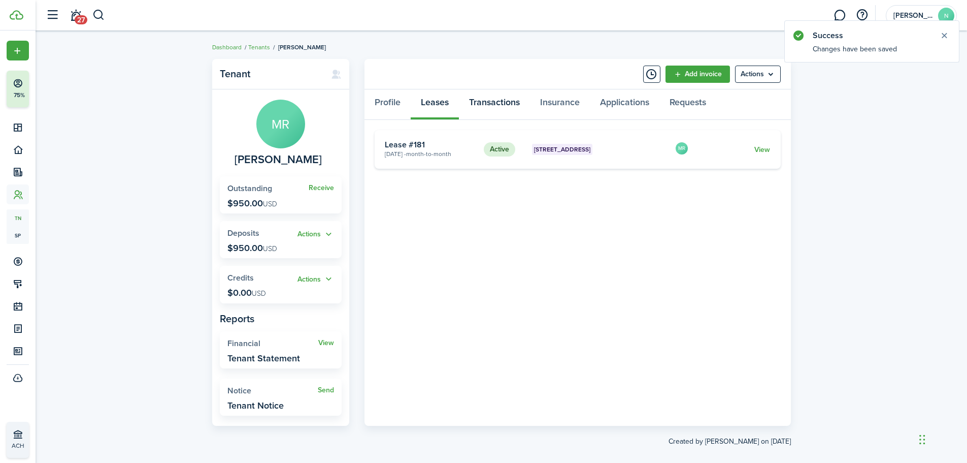
click at [475, 107] on link "Transactions" at bounding box center [494, 104] width 71 height 30
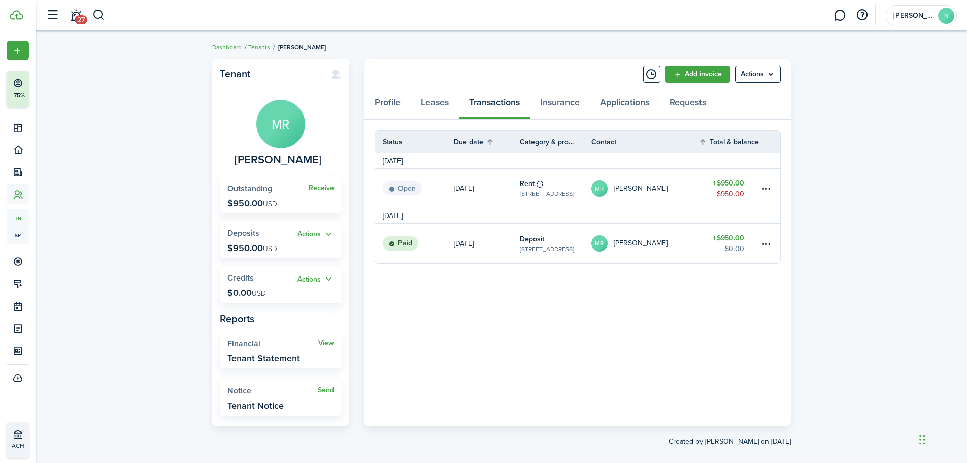
click at [673, 190] on link "MR [PERSON_NAME]" at bounding box center [645, 188] width 108 height 39
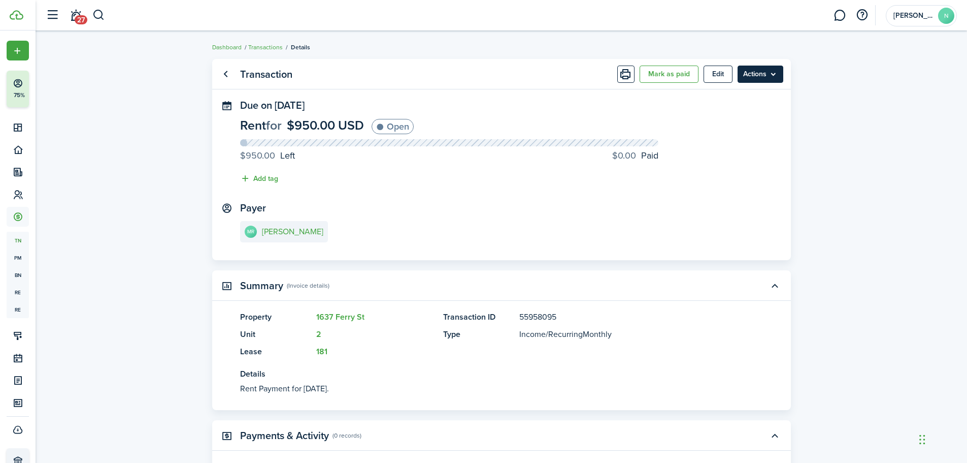
click at [766, 80] on menu-btn "Actions" at bounding box center [761, 73] width 46 height 17
click at [671, 78] on button "Mark as paid" at bounding box center [669, 73] width 59 height 17
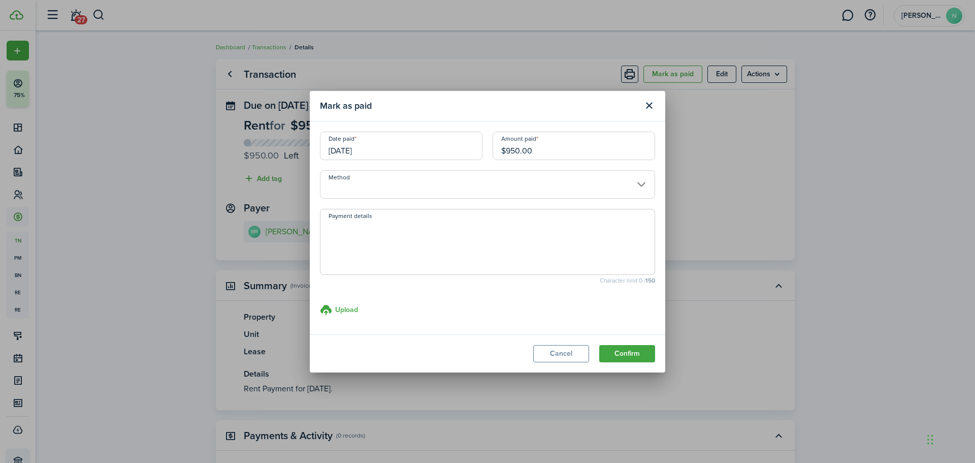
click at [419, 184] on input "Method" at bounding box center [487, 184] width 335 height 28
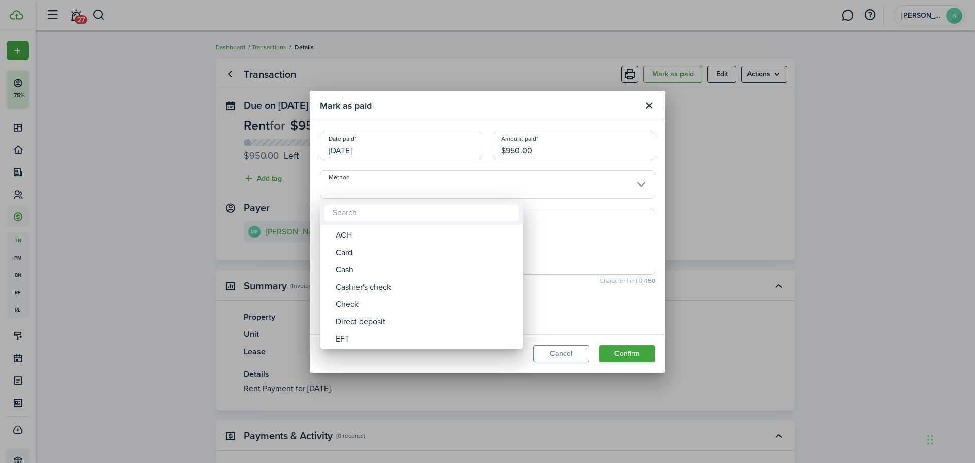
click at [394, 145] on div at bounding box center [487, 231] width 1137 height 625
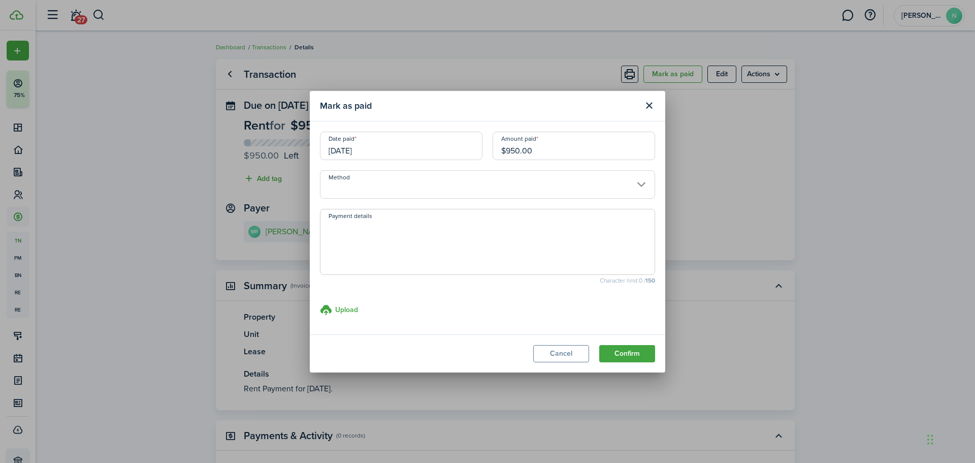
click at [394, 145] on input "[DATE]" at bounding box center [401, 145] width 162 height 28
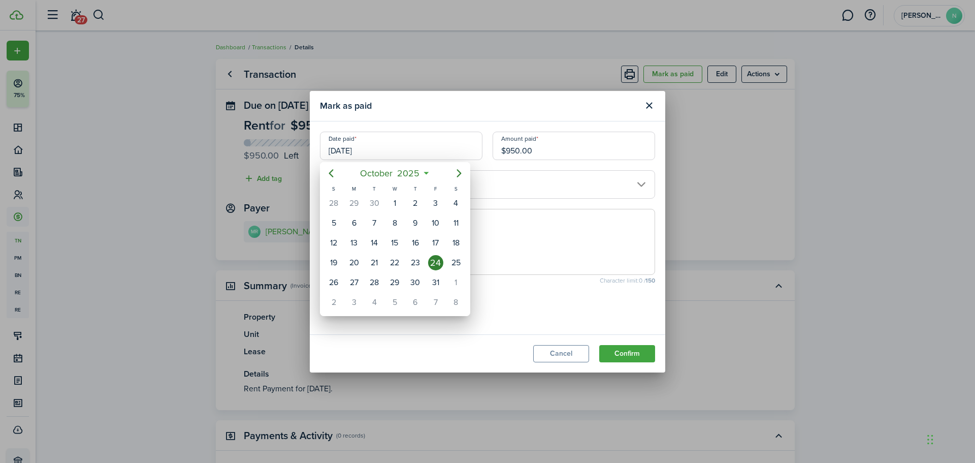
click at [429, 263] on div "24" at bounding box center [435, 262] width 15 height 15
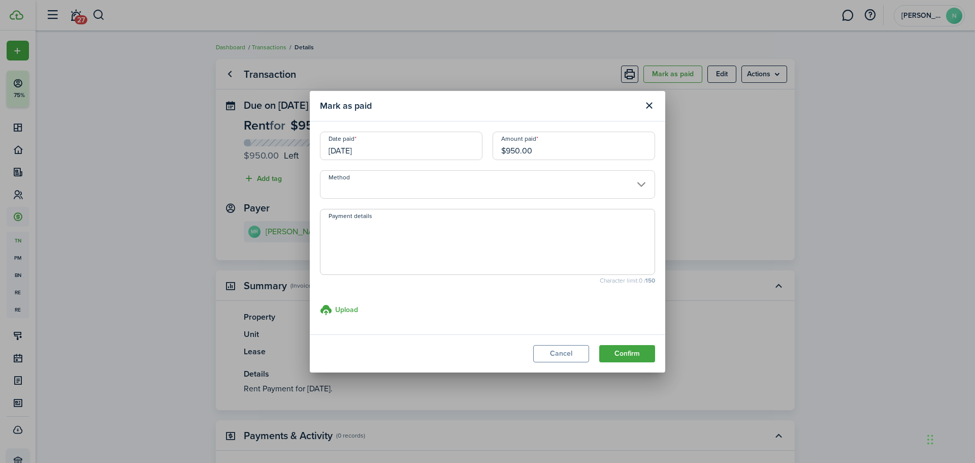
click at [381, 156] on input "[DATE]" at bounding box center [401, 145] width 162 height 28
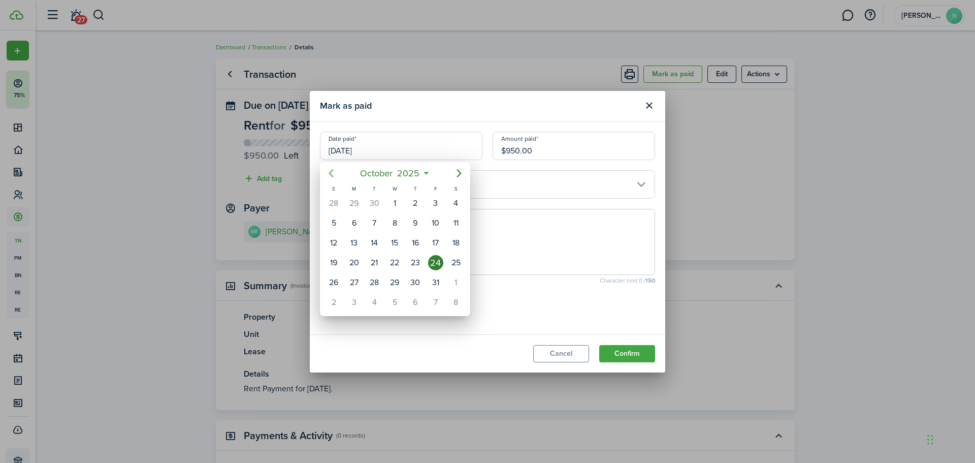
click at [333, 176] on icon "Previous page" at bounding box center [331, 173] width 5 height 8
click at [400, 262] on div "24" at bounding box center [394, 262] width 15 height 15
type input "[DATE]"
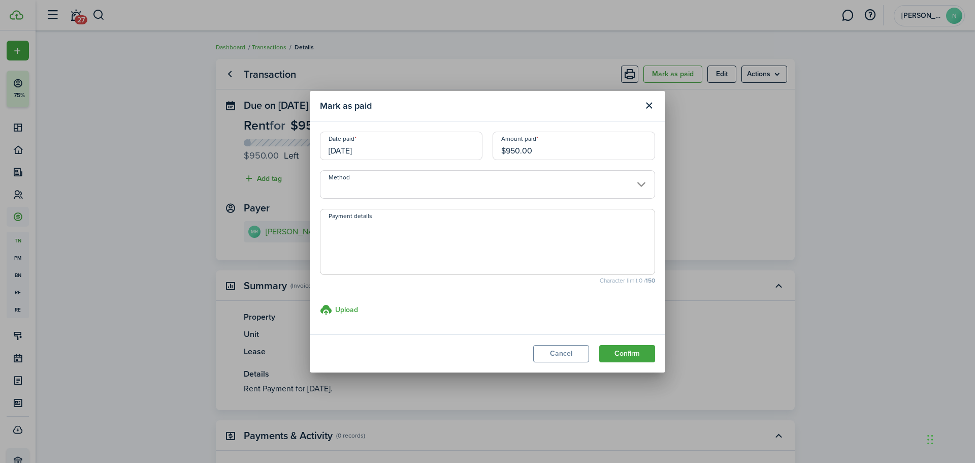
click at [396, 191] on input "Method" at bounding box center [487, 184] width 335 height 28
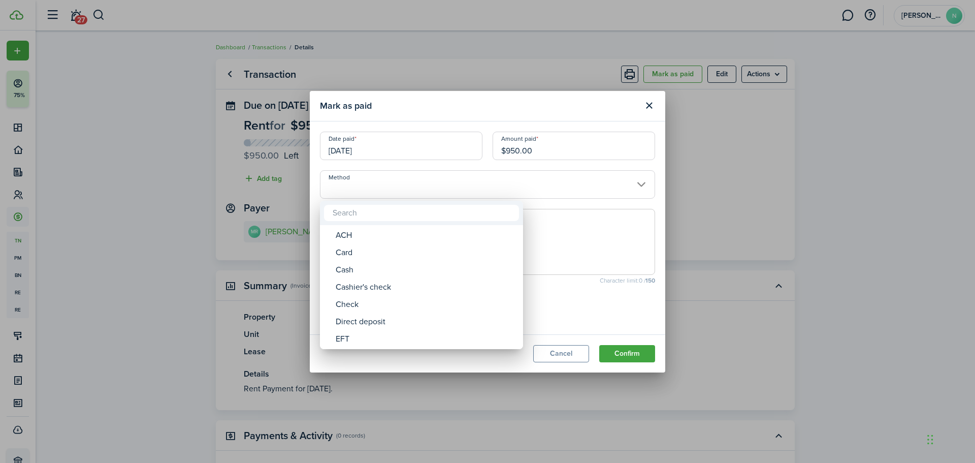
click at [411, 168] on div at bounding box center [487, 231] width 1137 height 625
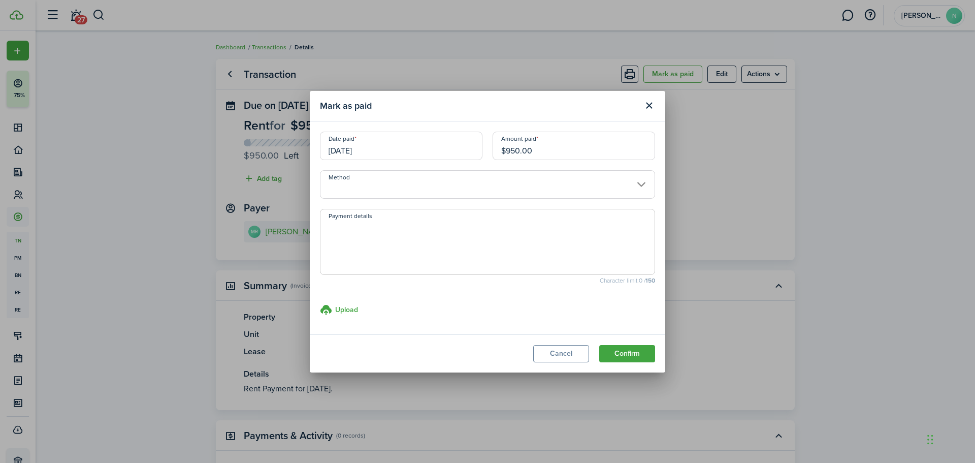
click at [407, 189] on input "Method" at bounding box center [487, 184] width 335 height 28
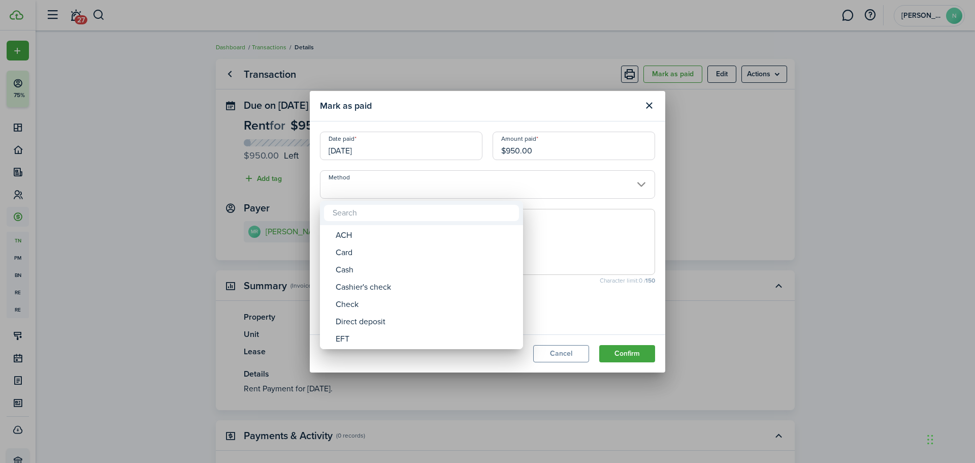
click at [417, 169] on div at bounding box center [487, 231] width 1137 height 625
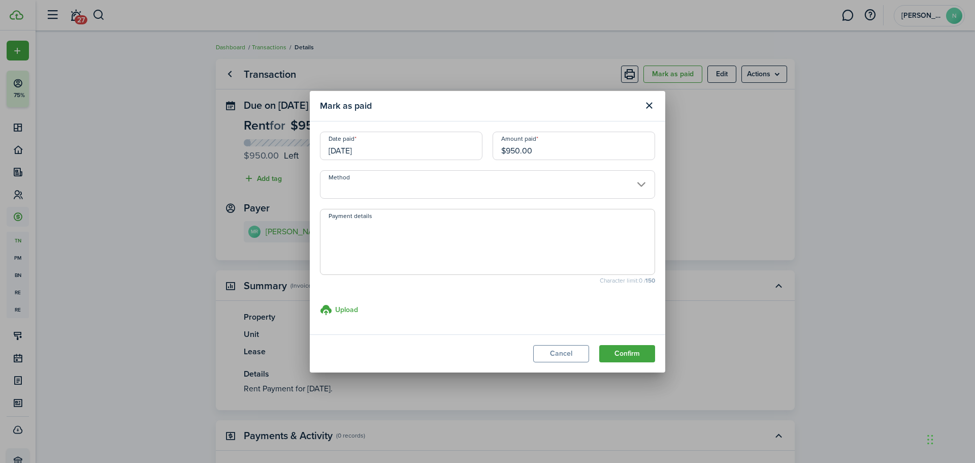
click at [410, 188] on input "Method" at bounding box center [487, 184] width 335 height 28
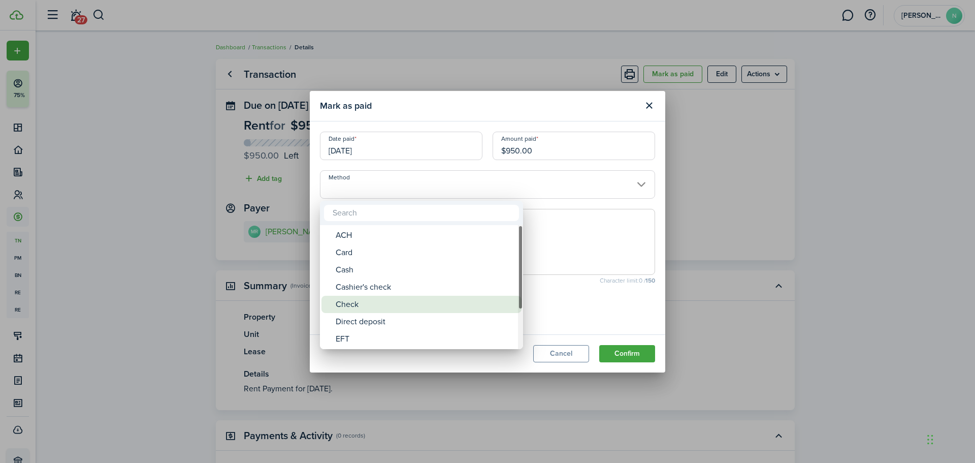
click at [375, 309] on div "Check" at bounding box center [426, 303] width 180 height 17
type input "Check"
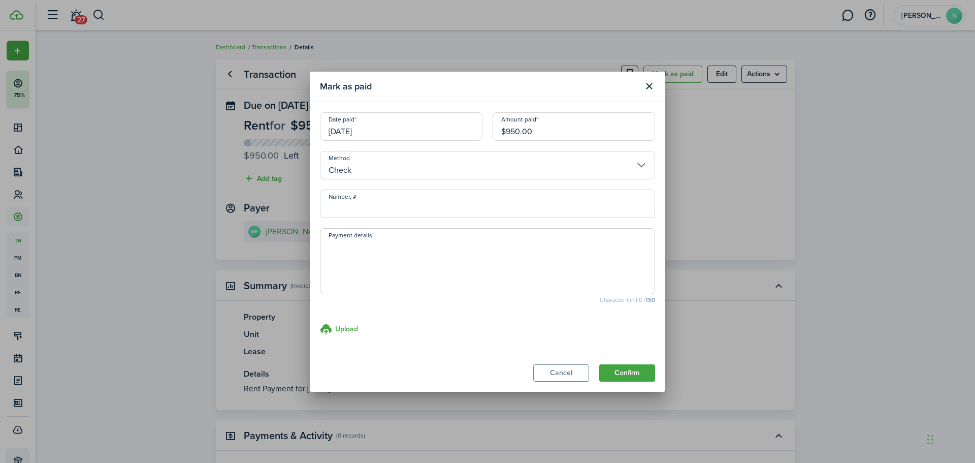
click at [377, 209] on input "Number, #" at bounding box center [487, 203] width 335 height 28
type input "115"
click at [619, 370] on button "Confirm" at bounding box center [627, 372] width 56 height 17
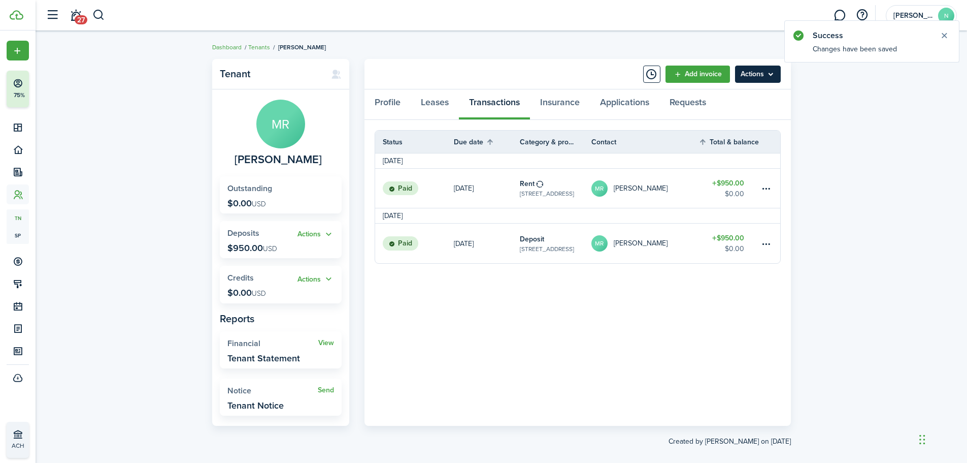
click at [747, 73] on menu-btn "Actions" at bounding box center [758, 73] width 46 height 17
click at [814, 121] on div "Tenant MR [PERSON_NAME] Outstanding $0.00 USD Actions Deposits $950.00 USD Acti…" at bounding box center [502, 253] width 932 height 398
click at [718, 69] on link "Add invoice" at bounding box center [698, 73] width 64 height 17
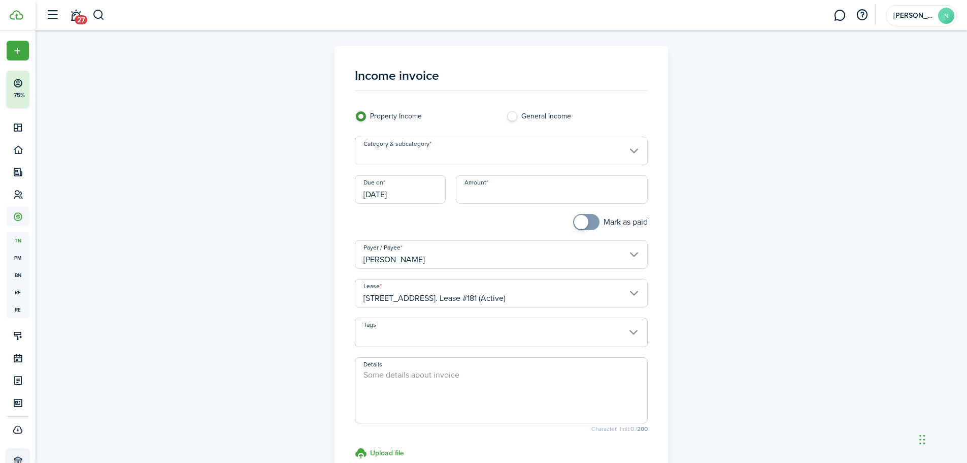
click at [426, 142] on input "Category & subcategory" at bounding box center [501, 151] width 293 height 28
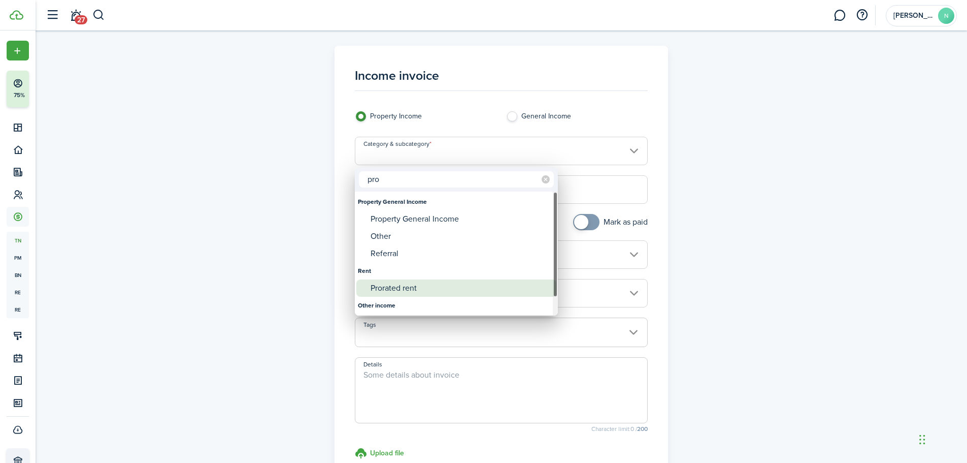
type input "pro"
click at [453, 292] on div "Prorated rent" at bounding box center [461, 287] width 180 height 17
type input "Rent / Prorated rent"
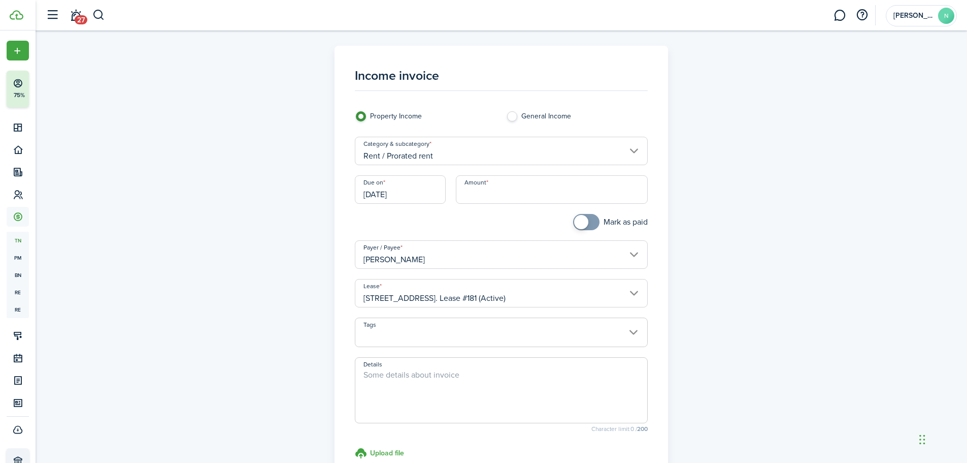
click at [479, 188] on input "Amount" at bounding box center [552, 189] width 192 height 28
type input "$221.00"
checkbox input "true"
click at [586, 221] on span at bounding box center [581, 222] width 14 height 14
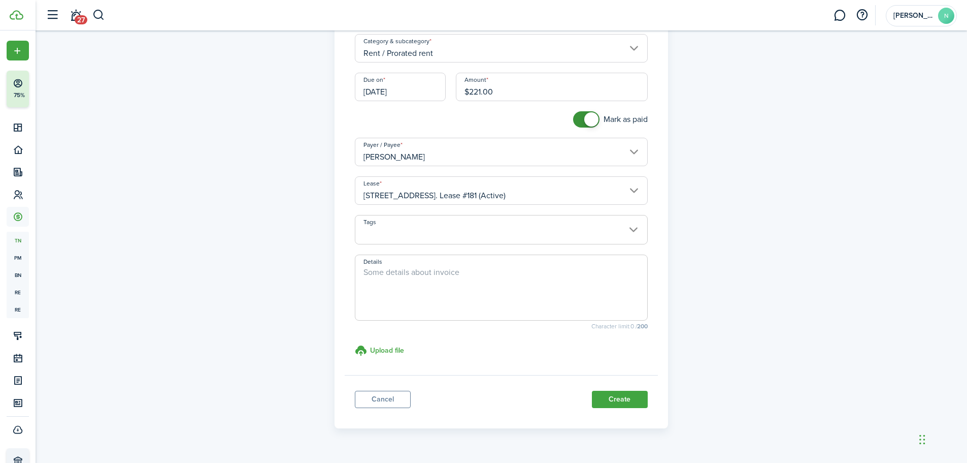
scroll to position [126, 0]
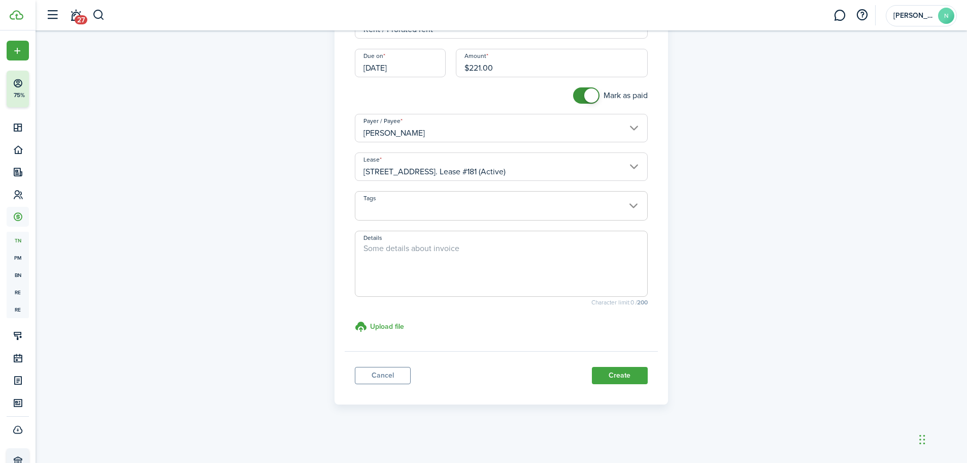
click at [458, 205] on span at bounding box center [501, 211] width 292 height 17
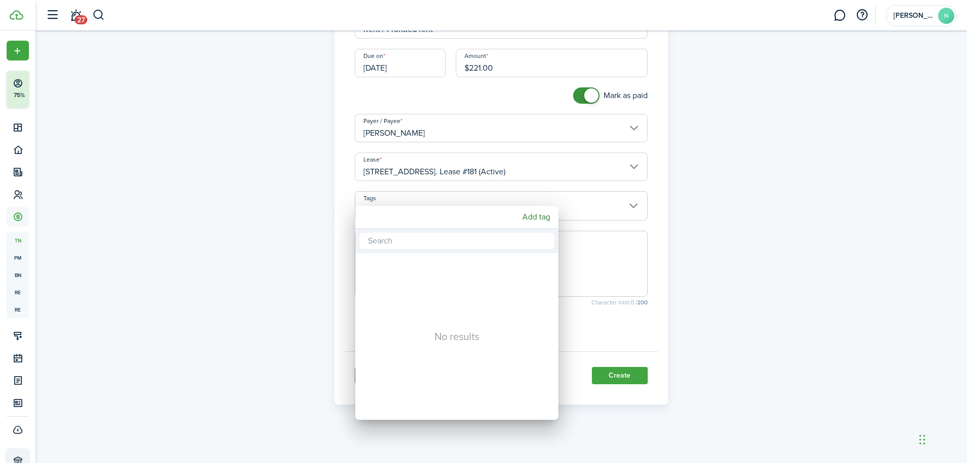
click at [729, 242] on div at bounding box center [484, 231] width 1130 height 625
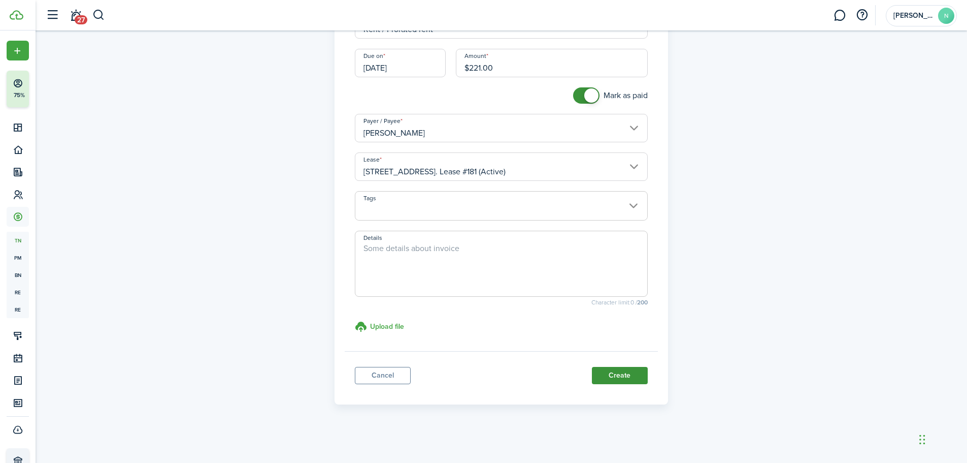
click at [619, 379] on button "Create" at bounding box center [620, 375] width 56 height 17
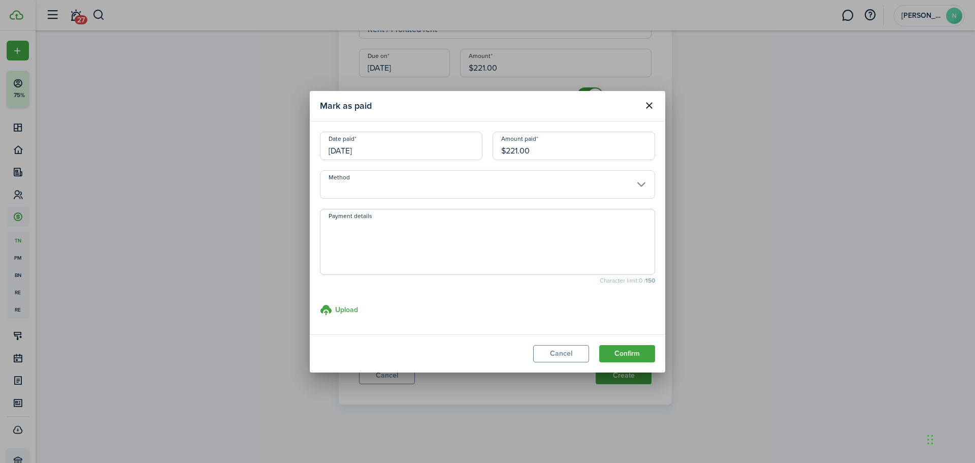
click at [460, 184] on input "Method" at bounding box center [487, 184] width 335 height 28
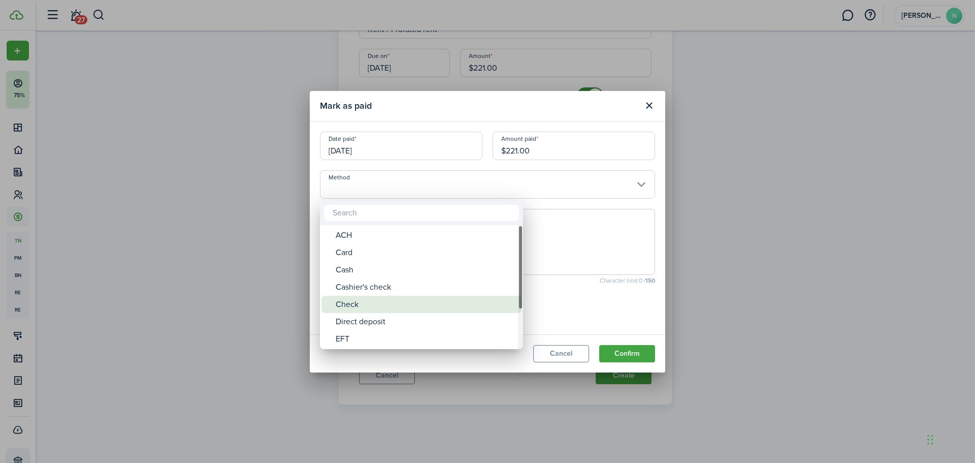
click at [357, 298] on div "Check" at bounding box center [426, 303] width 180 height 17
type input "Check"
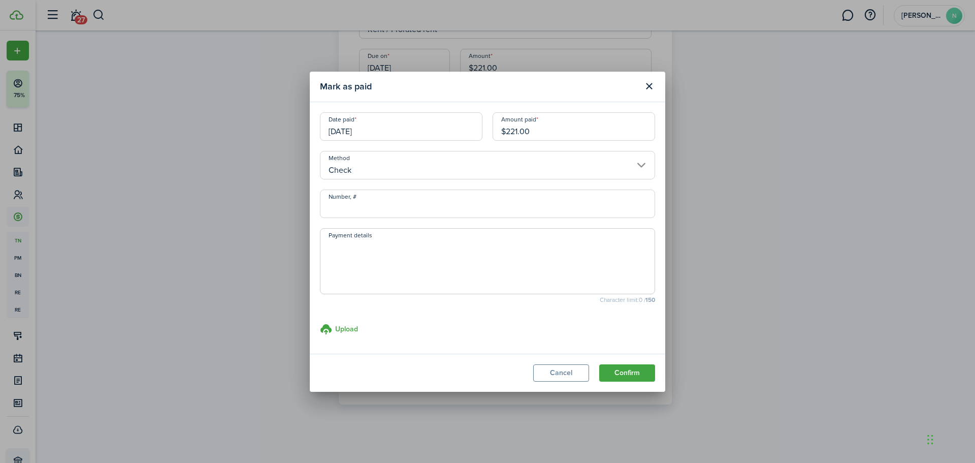
click at [371, 218] on modal-body "Date paid [DATE] Amount paid $221.00 Method Check Number, # Payment details Cha…" at bounding box center [487, 227] width 355 height 251
click at [378, 208] on input "Number, #" at bounding box center [487, 203] width 335 height 28
type input "114"
click at [612, 375] on button "Confirm" at bounding box center [627, 372] width 56 height 17
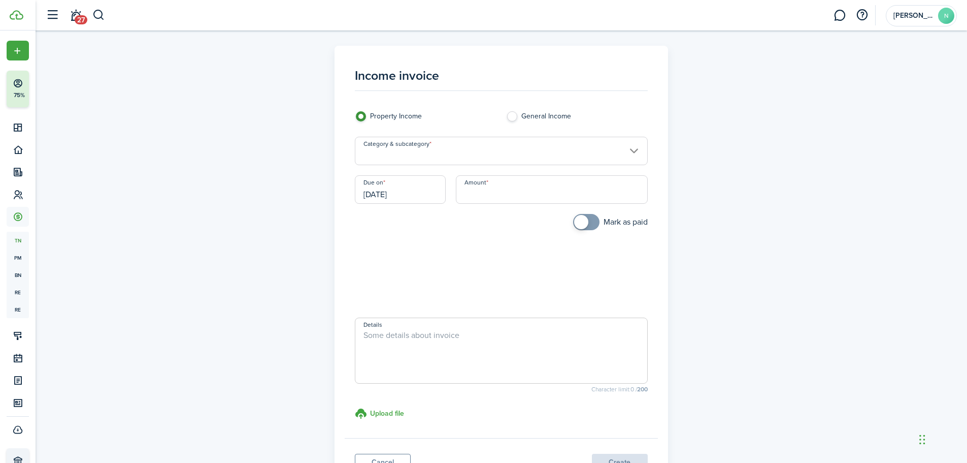
scroll to position [87, 0]
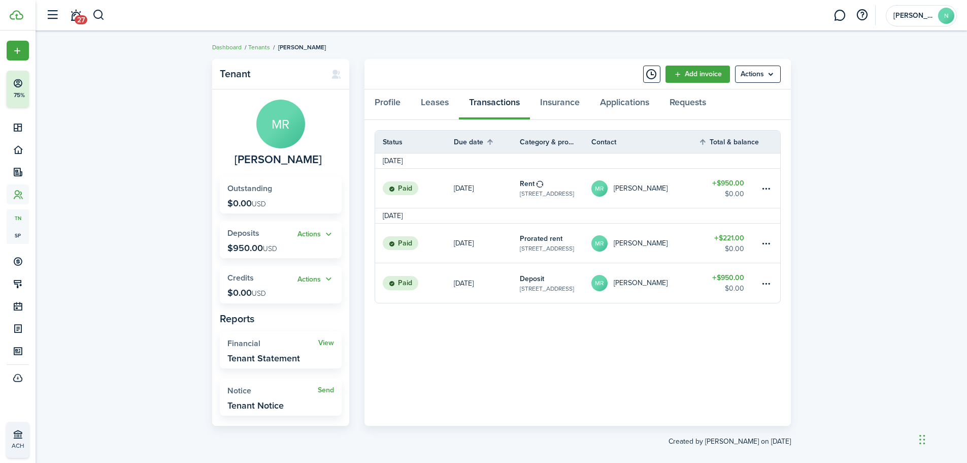
scroll to position [12, 0]
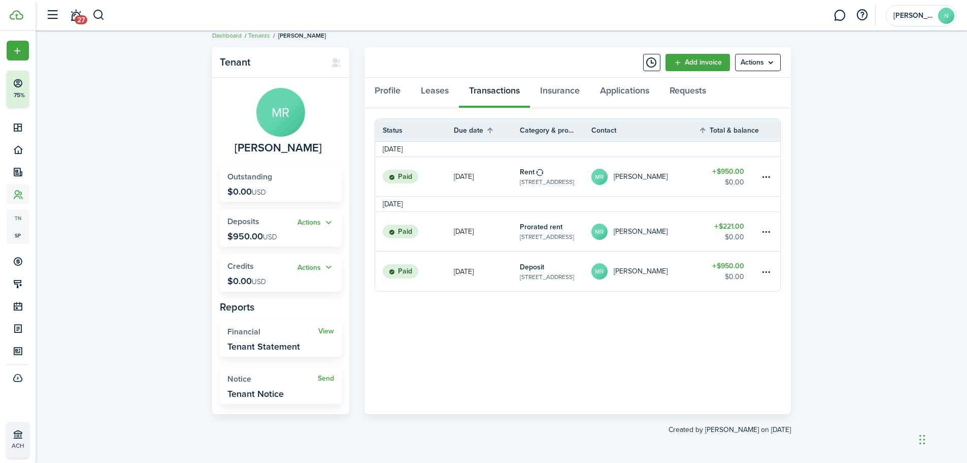
click at [465, 36] on breadcrumb "Dashboard Tenants [PERSON_NAME]" at bounding box center [501, 30] width 579 height 23
click at [118, 192] on div "Tenant MR [PERSON_NAME] Outstanding $0.00 USD Actions Deposits $950.00 USD Acti…" at bounding box center [502, 241] width 932 height 398
